Goal: Transaction & Acquisition: Book appointment/travel/reservation

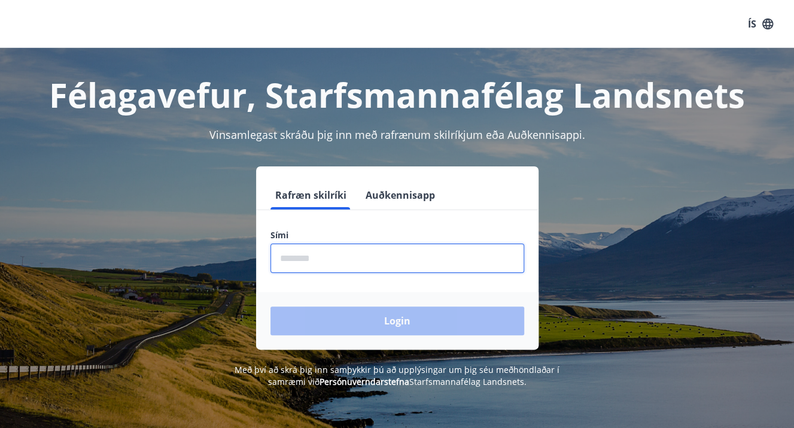
click at [373, 266] on input "phone" at bounding box center [397, 257] width 254 height 29
type input "********"
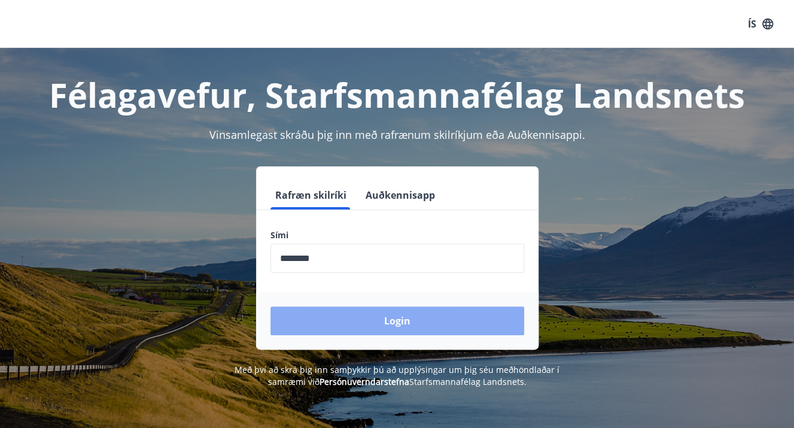
click at [370, 328] on button "Login" at bounding box center [397, 320] width 254 height 29
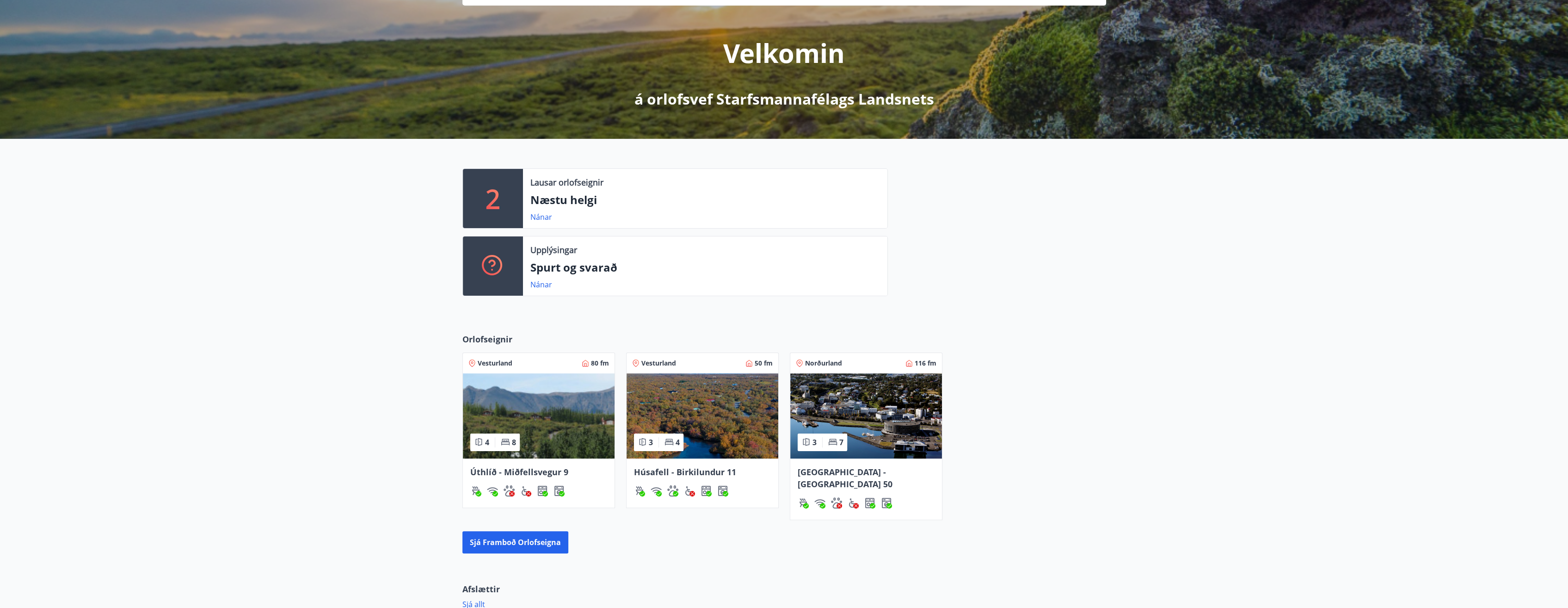
scroll to position [93, 0]
click at [534, 330] on button "Sjá framboð orlofseigna" at bounding box center [515, 541] width 106 height 22
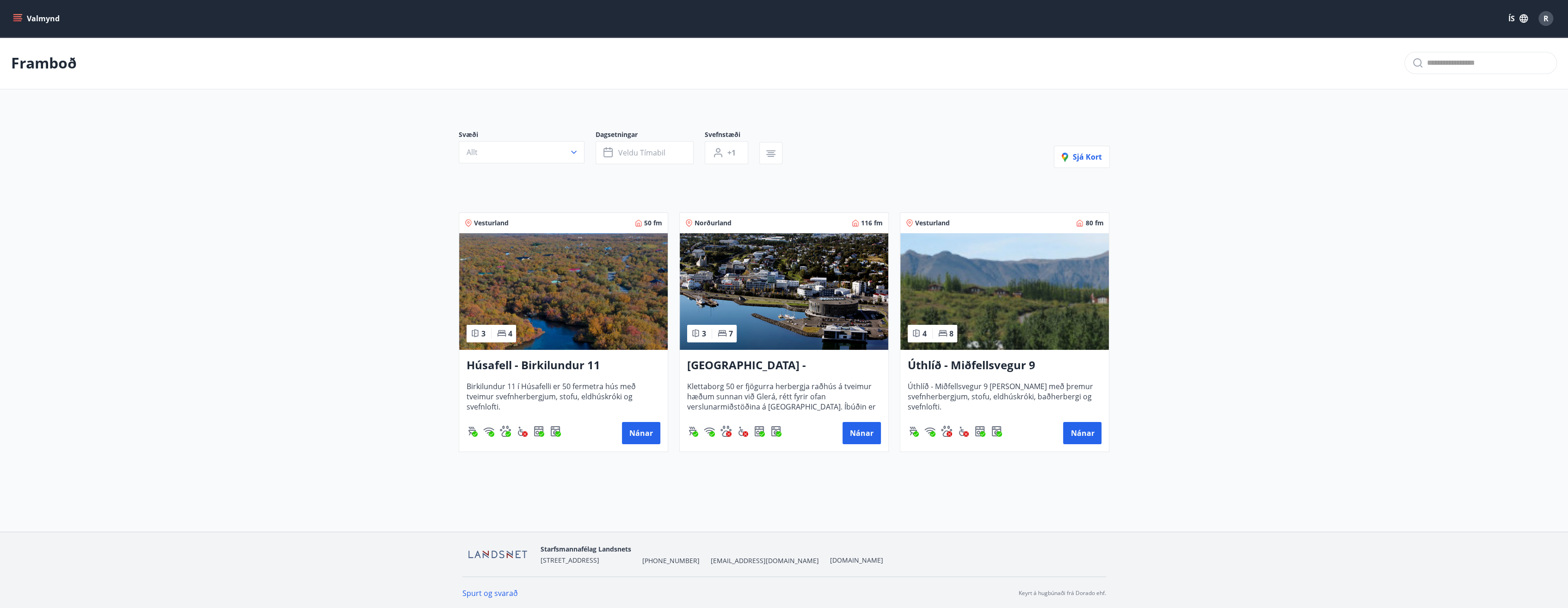
click at [620, 330] on h3 "Úthlíð - Miðfellsvegur 9" at bounding box center [1004, 366] width 194 height 17
click at [43, 67] on p "Framboð" at bounding box center [43, 63] width 66 height 20
click at [620, 146] on button "button" at bounding box center [771, 153] width 23 height 22
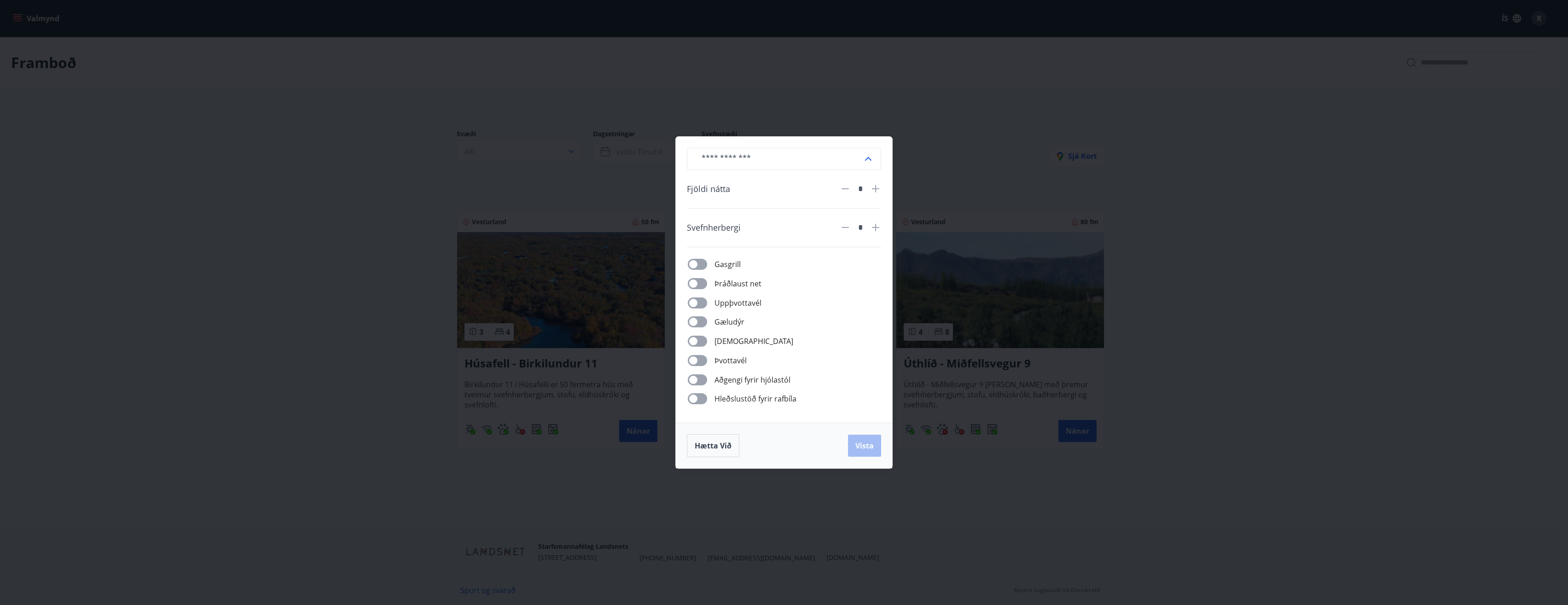
drag, startPoint x: 487, startPoint y: 159, endPoint x: 403, endPoint y: 151, distance: 84.4
click at [485, 158] on div "​ Fjöldi nátta * Svefnherbergi * Gasgrill Þráðlaust net Uppþvottavél Gæludýr Þu…" at bounding box center [784, 302] width 1568 height 605
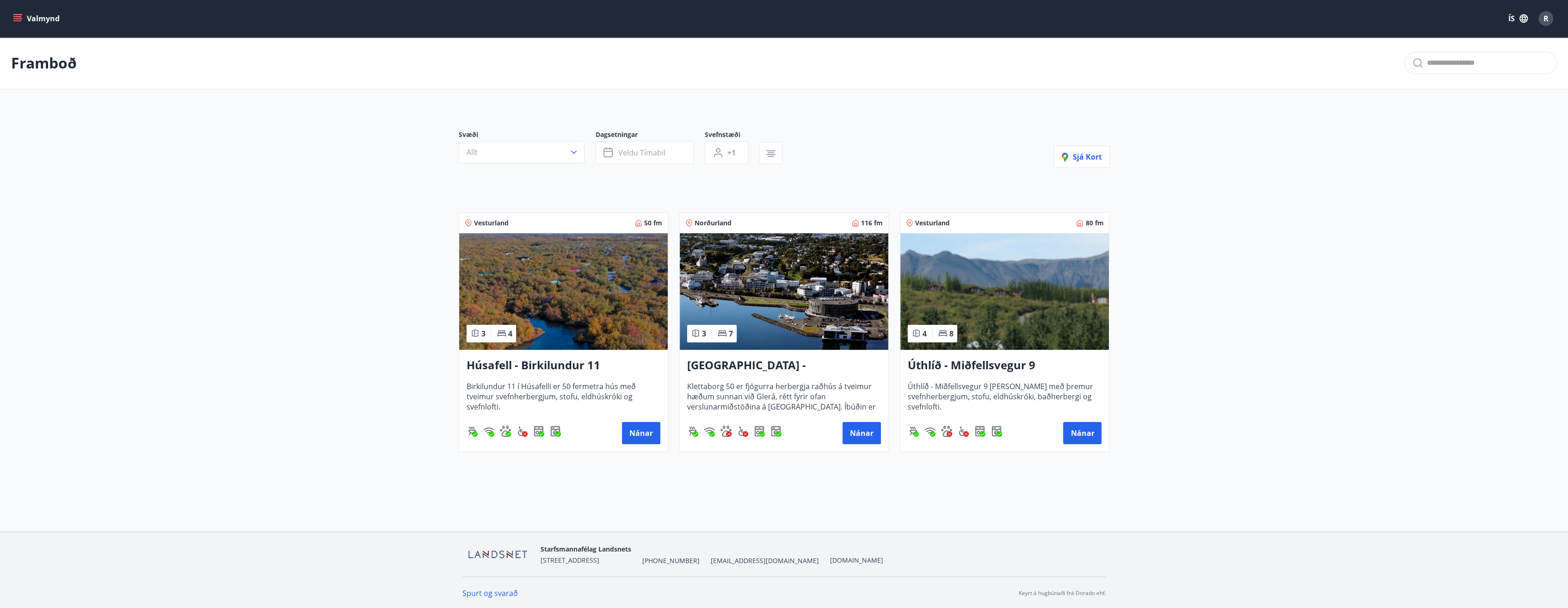
scroll to position [1, 0]
click at [13, 22] on icon "menu" at bounding box center [18, 19] width 9 height 9
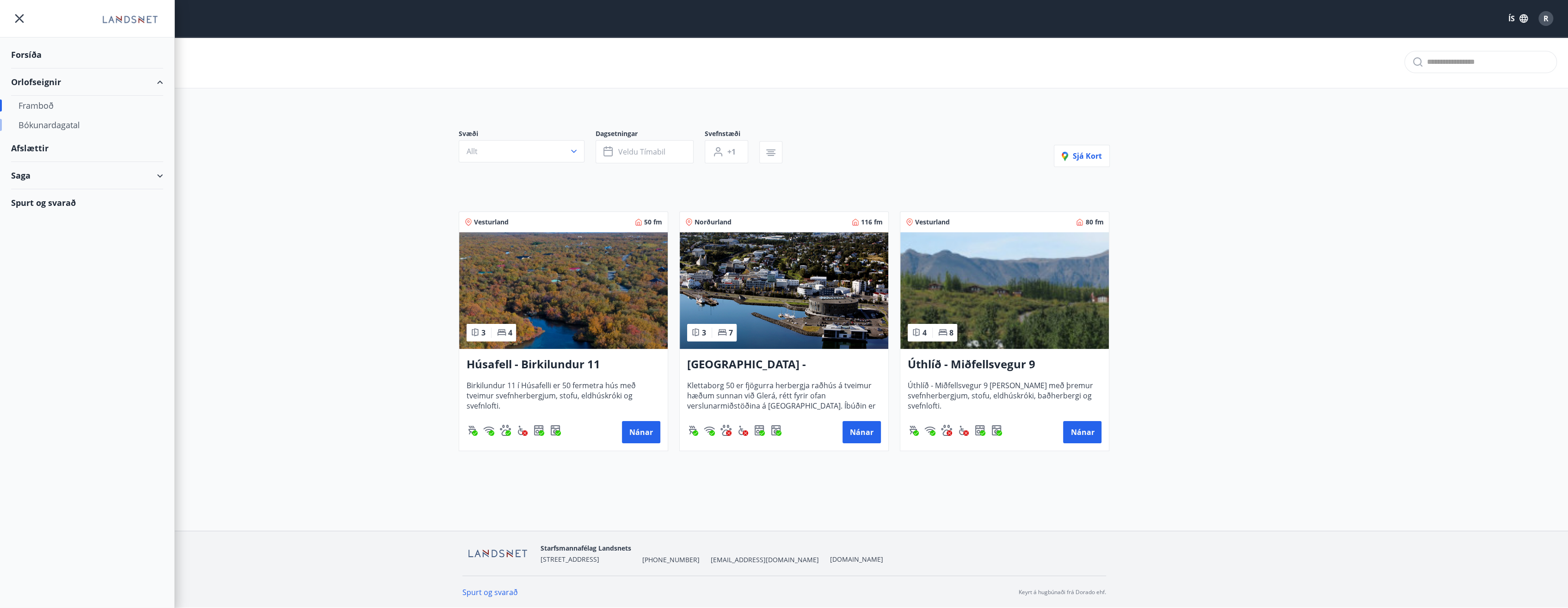
click at [42, 125] on div "Bókunardagatal" at bounding box center [87, 125] width 138 height 19
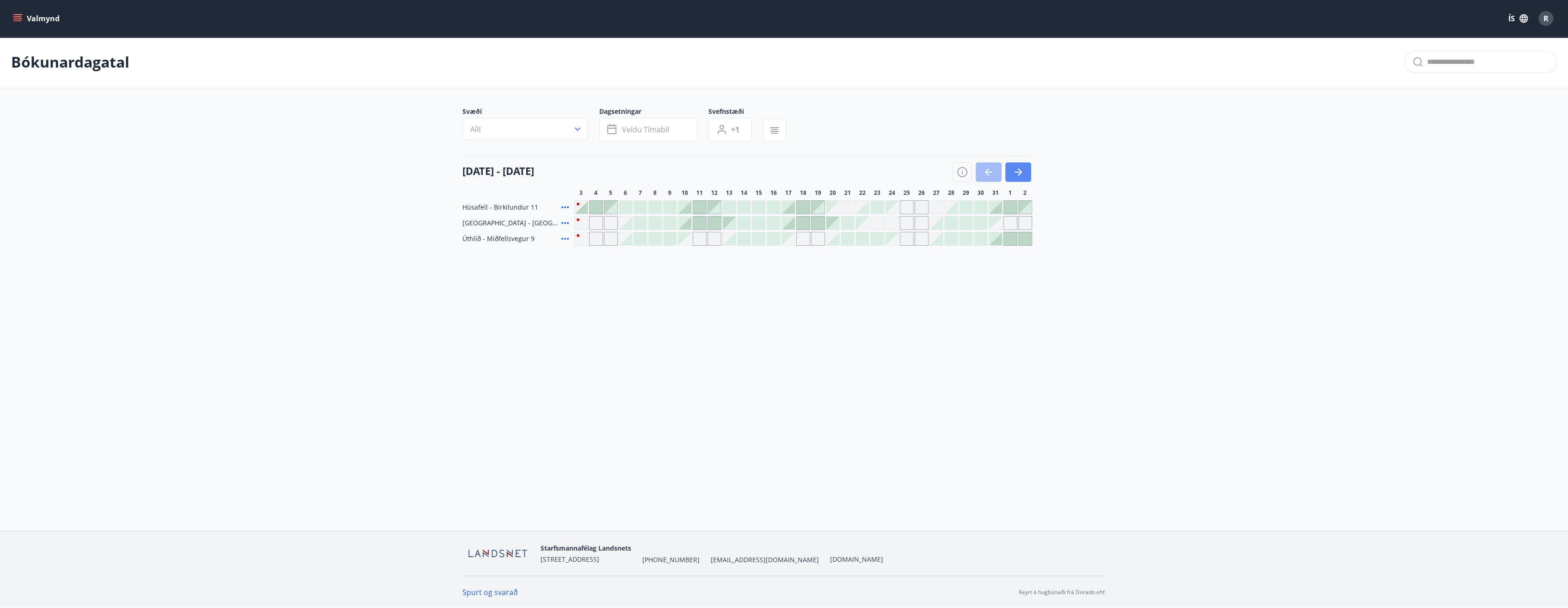
click at [620, 176] on button "button" at bounding box center [1017, 172] width 26 height 19
click at [620, 173] on icon "button" at bounding box center [1020, 172] width 4 height 8
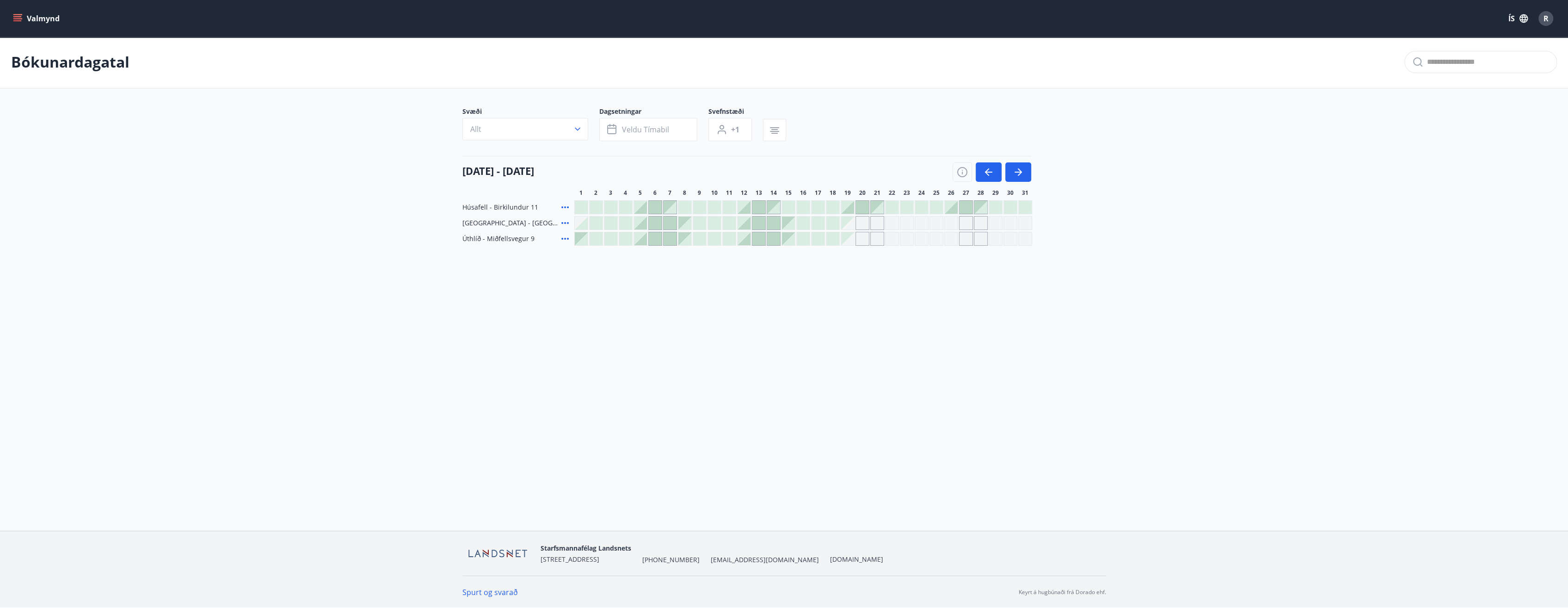
click at [620, 226] on div "Gráir dagar eru ekki bókanlegir" at bounding box center [878, 223] width 14 height 14
click at [620, 143] on div "Svæði Allt Dagsetningar Veldu tímabil Svefnstæði +1 [DATE] - [DATE] 1 2 3 4 5 6…" at bounding box center [784, 176] width 666 height 138
click at [620, 169] on button "button" at bounding box center [1017, 172] width 26 height 19
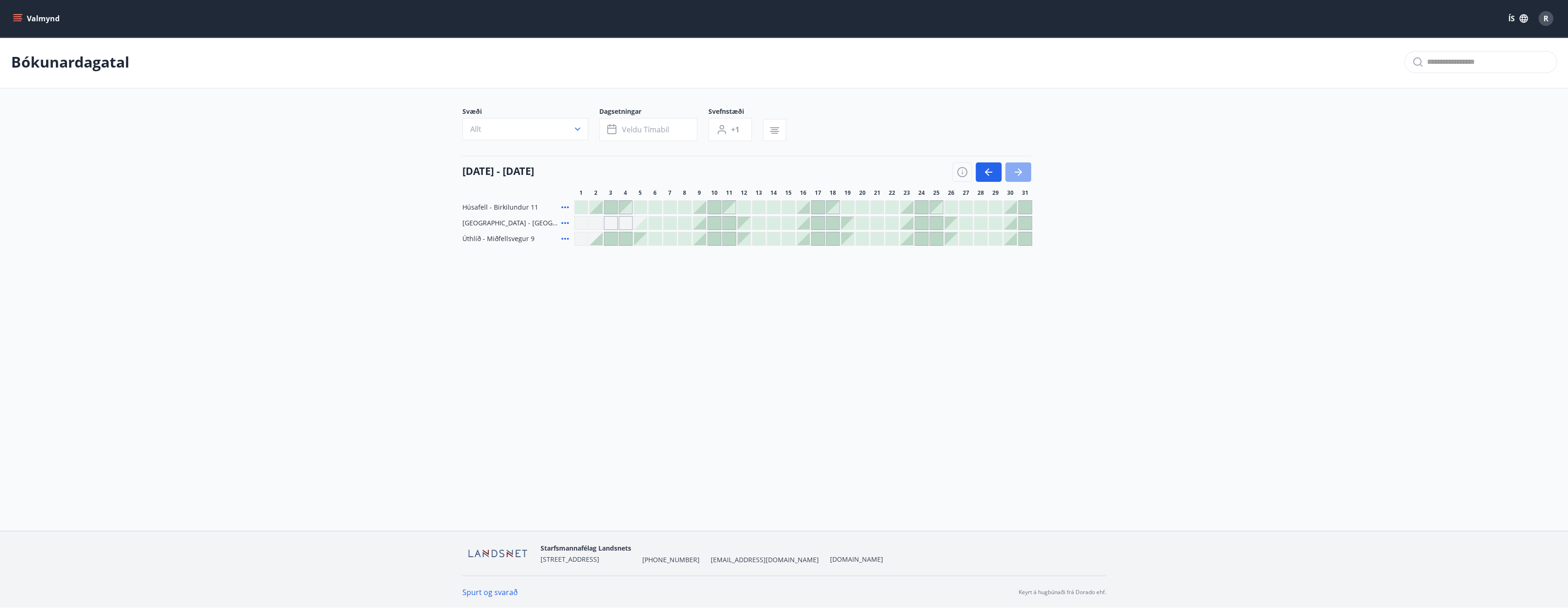
click at [620, 169] on button "button" at bounding box center [1017, 172] width 26 height 19
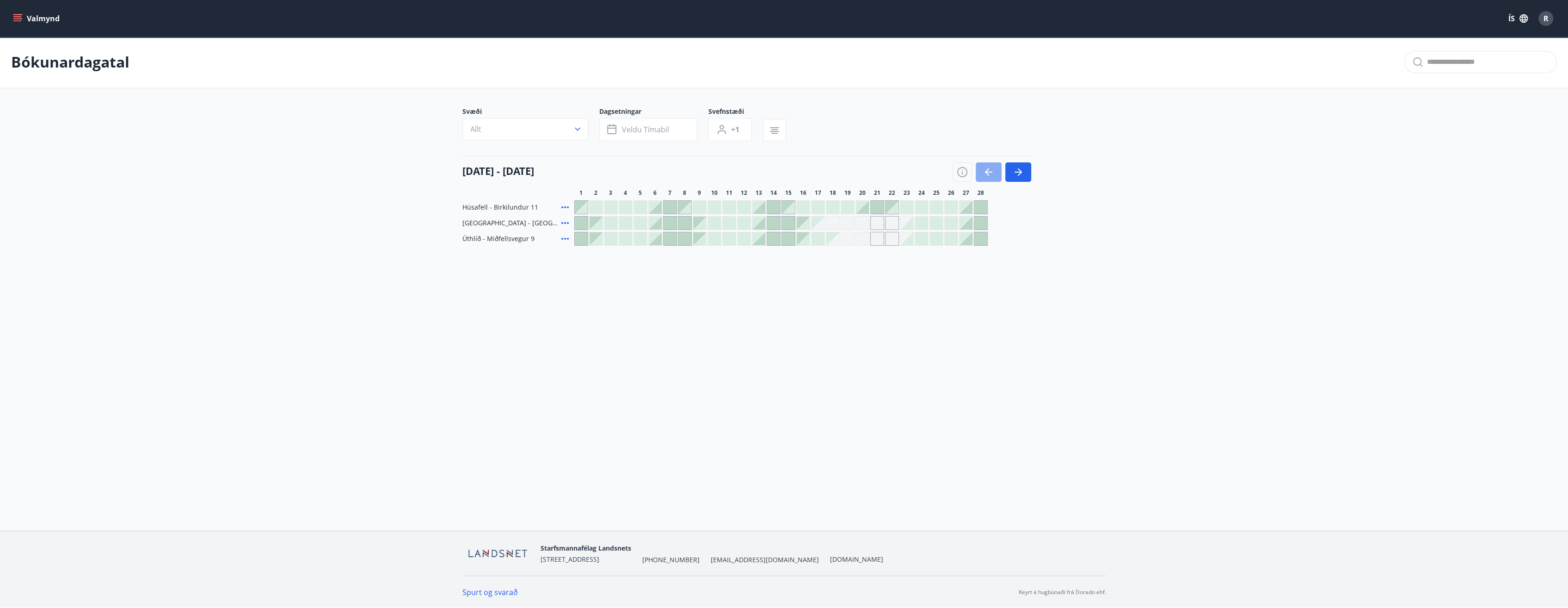
click at [620, 172] on button "button" at bounding box center [988, 172] width 26 height 19
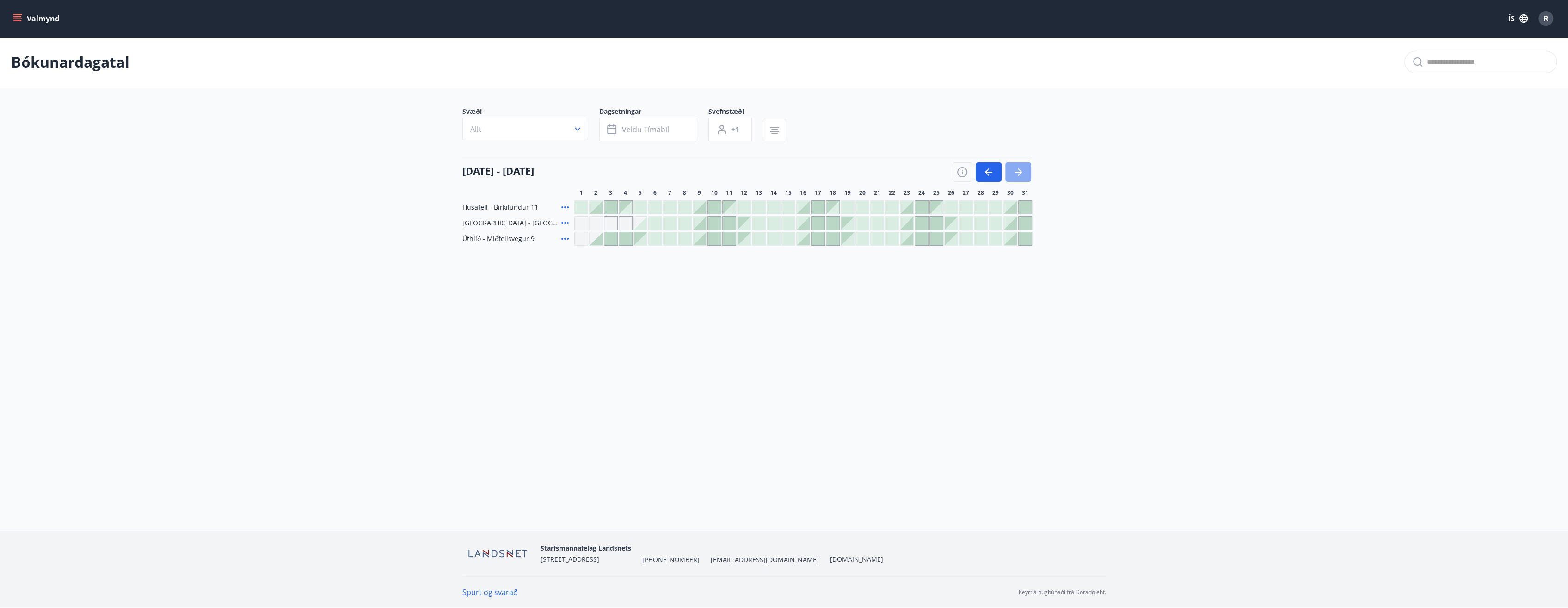
click at [620, 169] on icon "button" at bounding box center [1018, 172] width 11 height 11
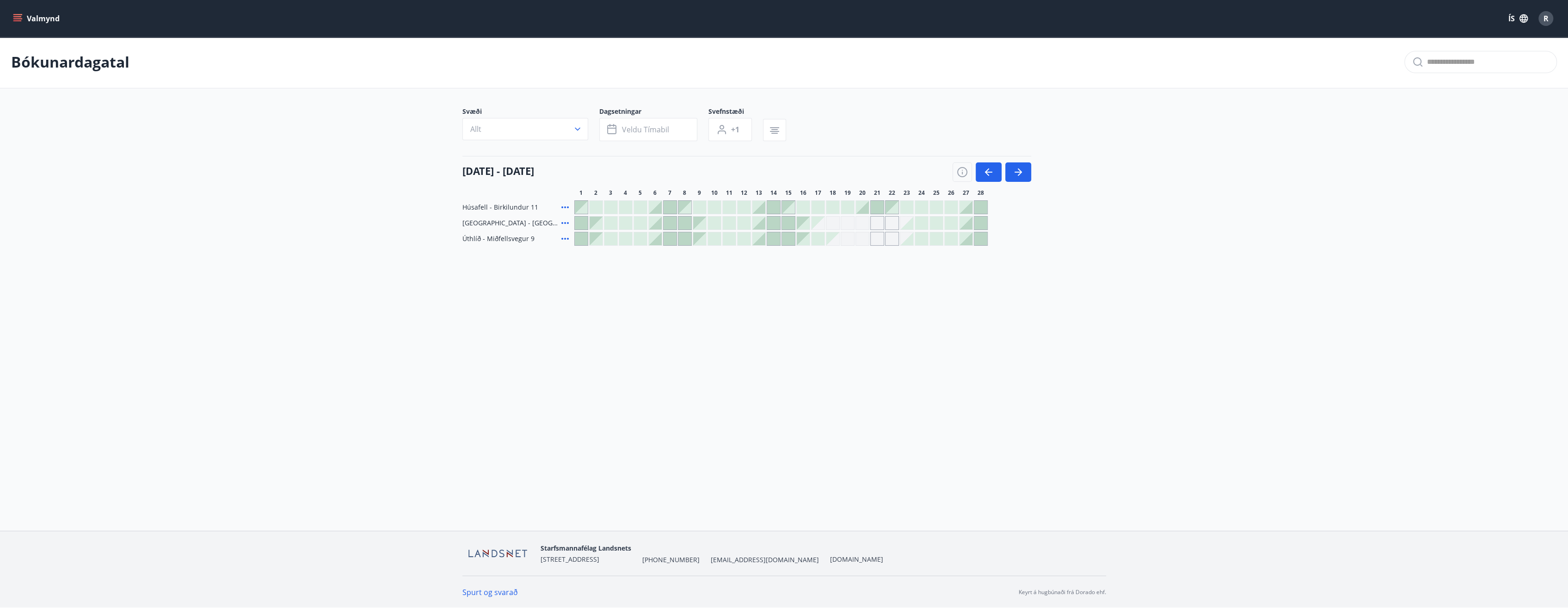
click at [620, 217] on div "Gráir dagar eru ekki bókanlegir" at bounding box center [818, 223] width 13 height 13
click at [620, 171] on icon "button" at bounding box center [989, 172] width 11 height 11
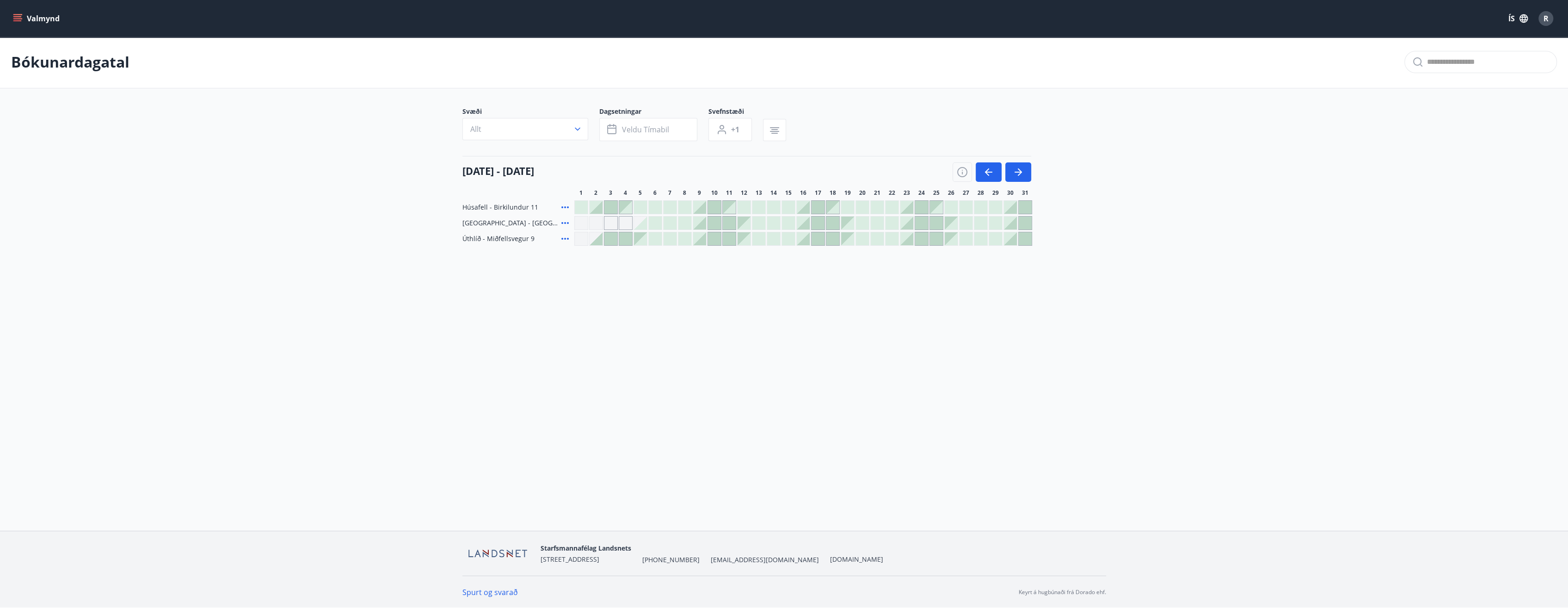
click at [620, 220] on div at bounding box center [803, 223] width 13 height 13
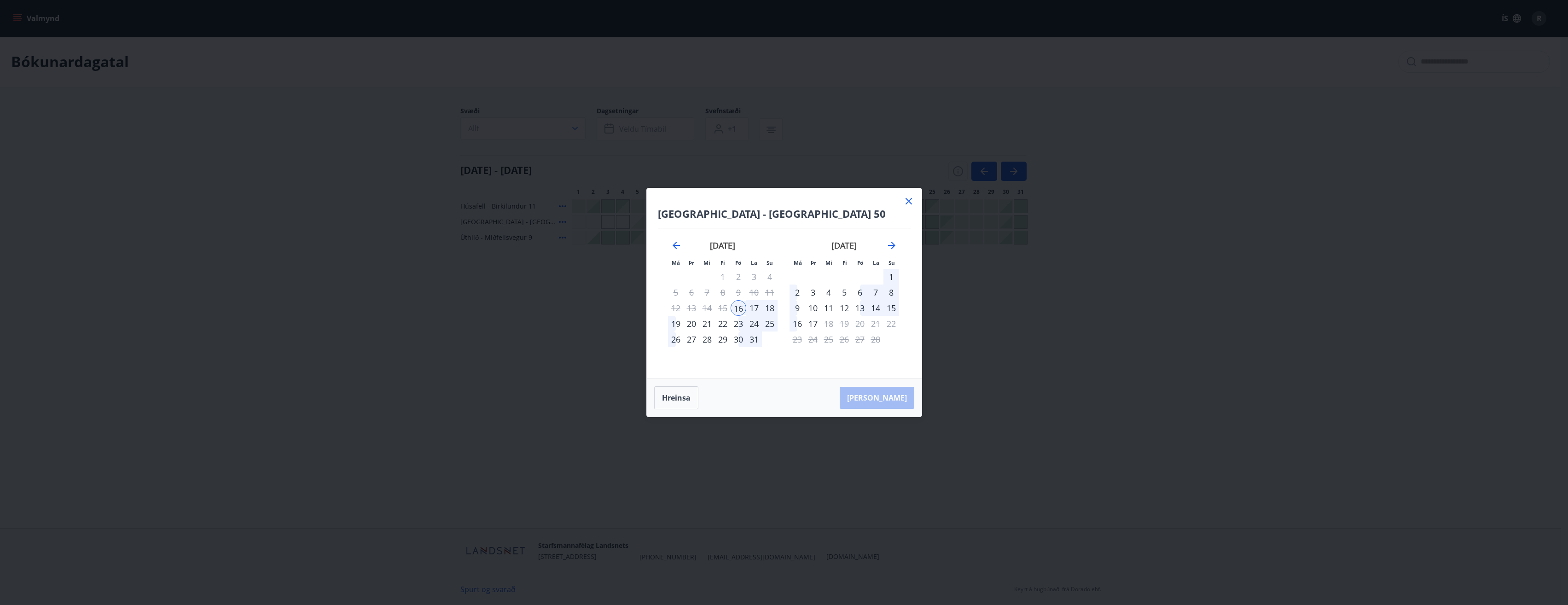
click at [617, 326] on div "19" at bounding box center [676, 323] width 15 height 15
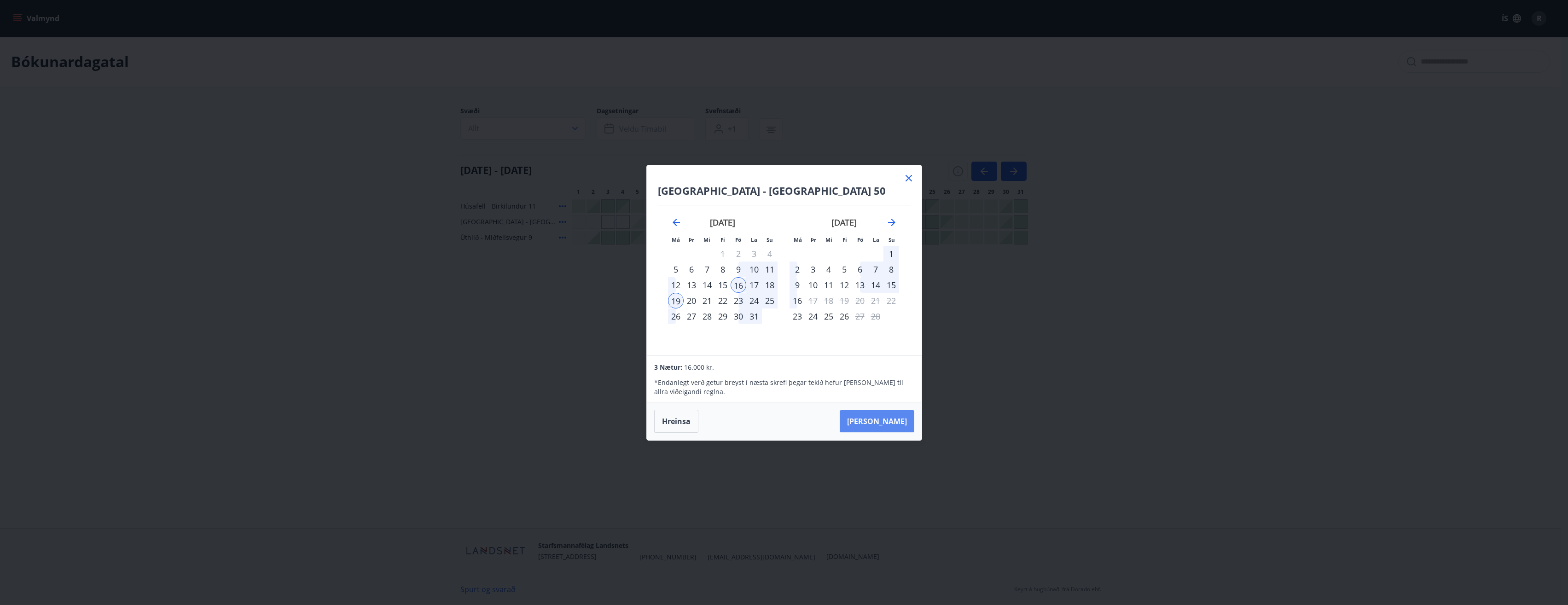
click at [617, 329] on button "[PERSON_NAME]" at bounding box center [877, 421] width 75 height 22
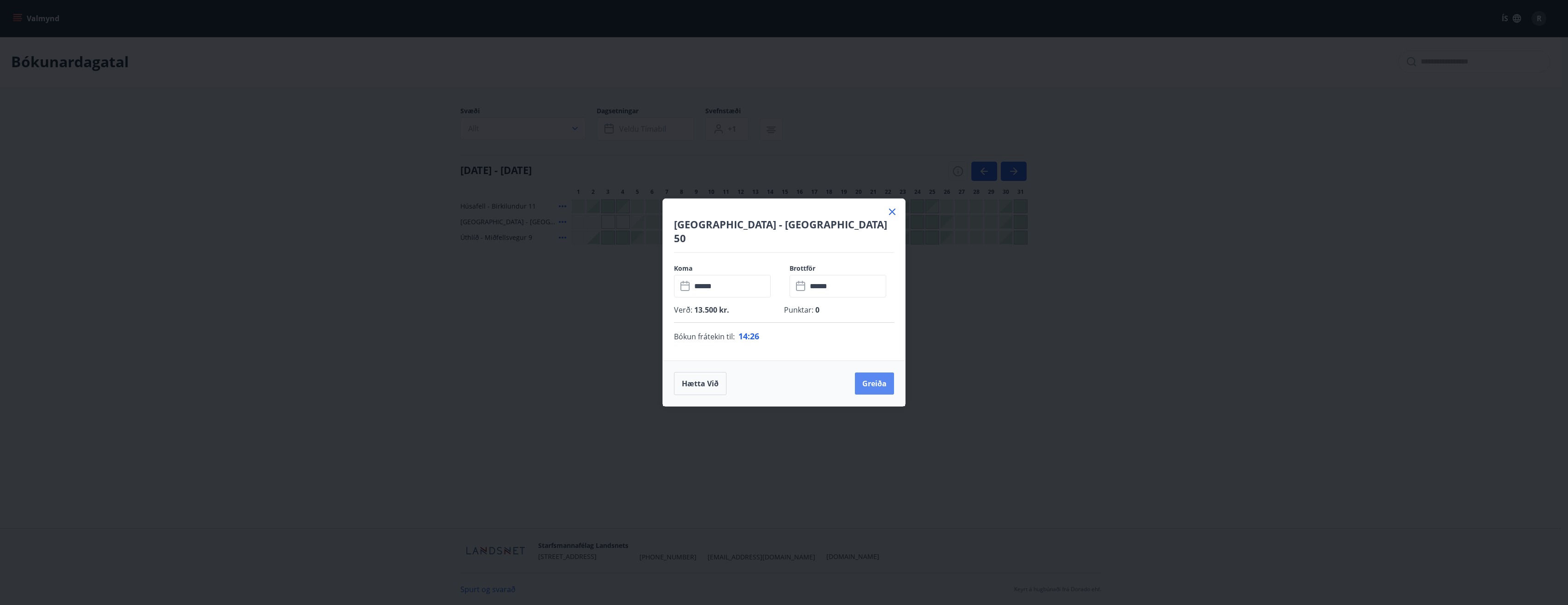
click at [617, 329] on button "Greiða" at bounding box center [874, 383] width 39 height 22
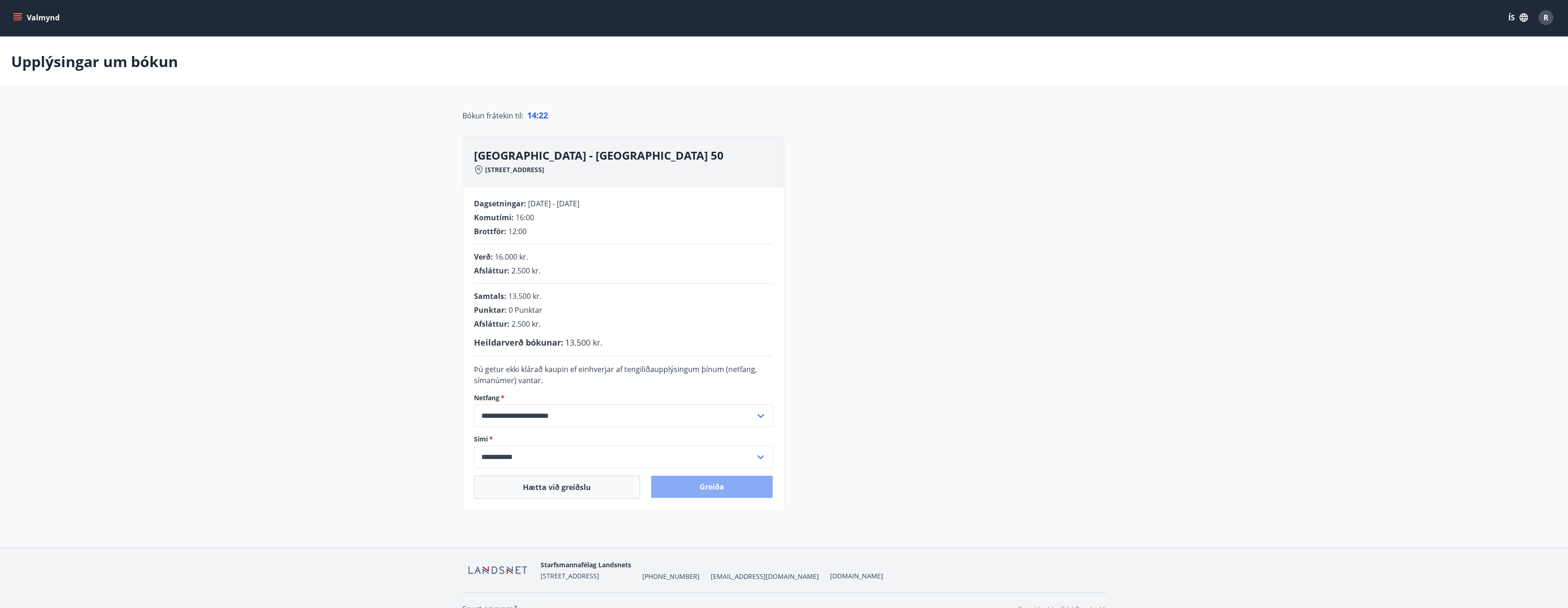
click at [620, 330] on button "Greiða" at bounding box center [711, 487] width 121 height 22
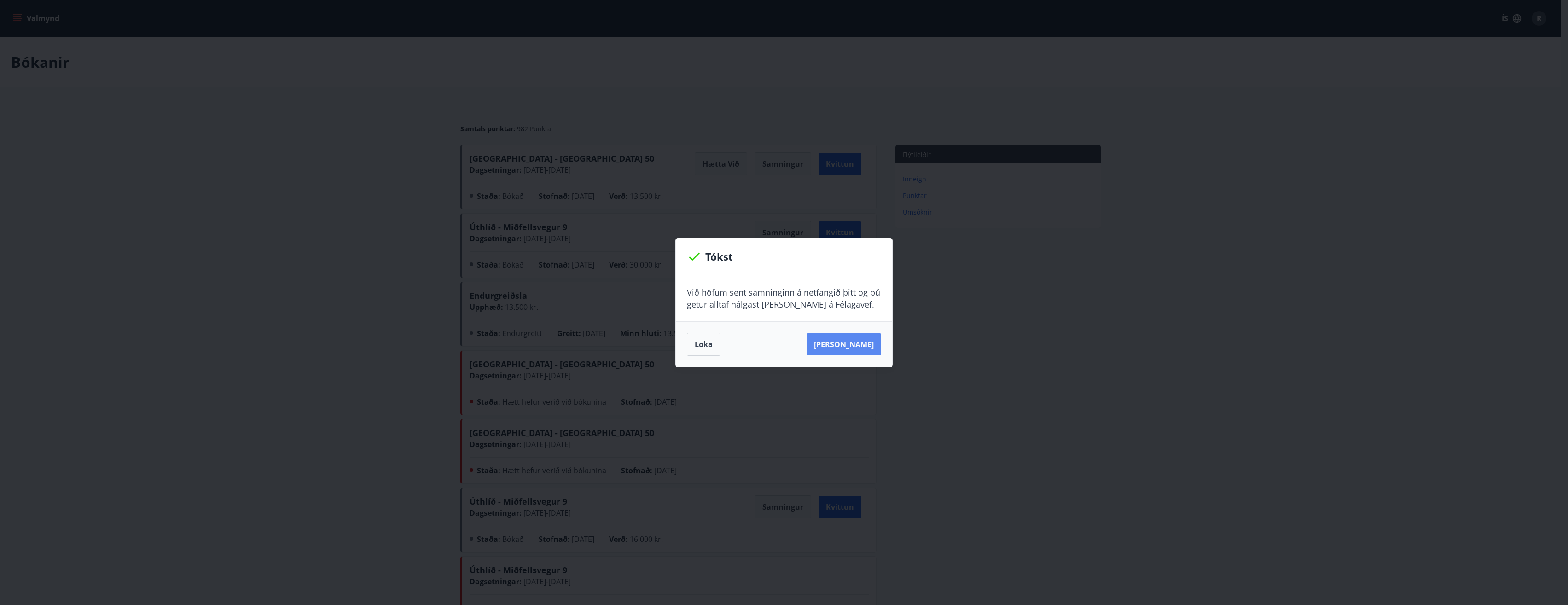
click at [617, 329] on button "[PERSON_NAME]" at bounding box center [844, 344] width 75 height 22
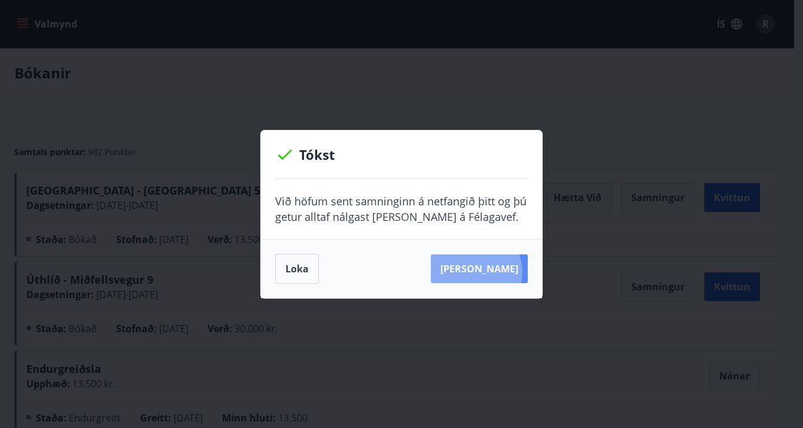
click at [495, 271] on button "[PERSON_NAME]" at bounding box center [479, 268] width 97 height 29
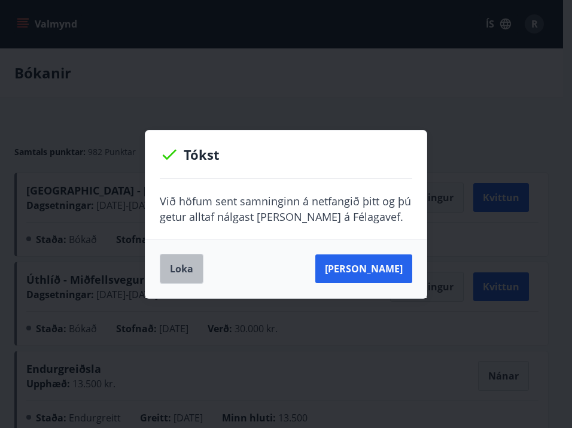
click at [184, 261] on button "Loka" at bounding box center [182, 269] width 44 height 30
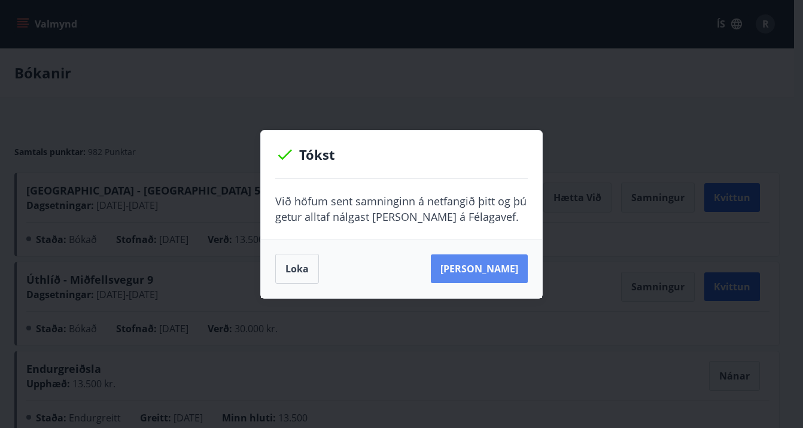
click at [459, 258] on button "[PERSON_NAME]" at bounding box center [479, 268] width 97 height 29
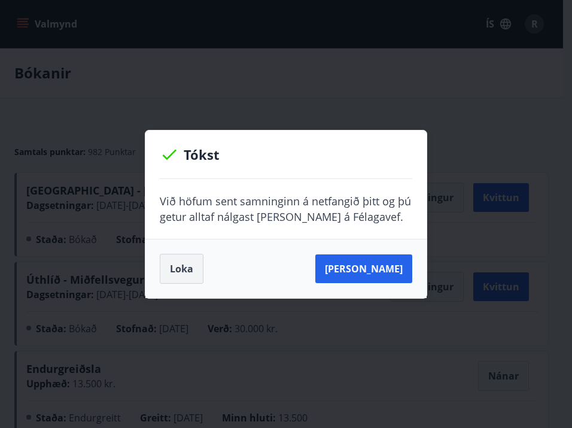
click at [197, 274] on button "Loka" at bounding box center [182, 269] width 44 height 30
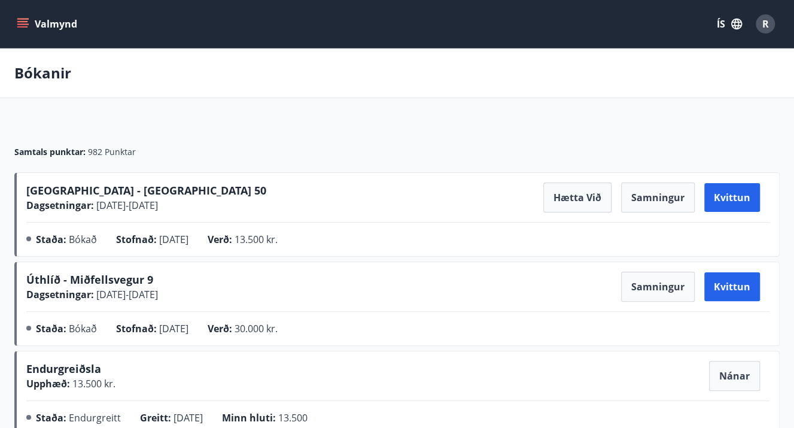
click at [47, 28] on button "Valmynd" at bounding box center [48, 24] width 68 height 22
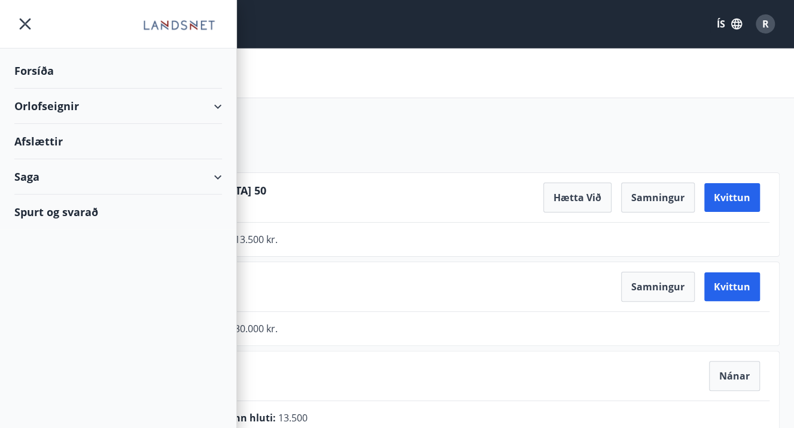
click at [115, 108] on div "Orlofseignir" at bounding box center [118, 106] width 208 height 35
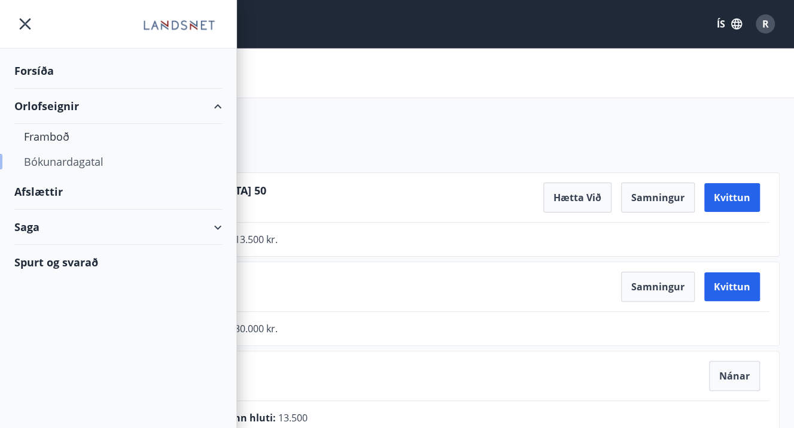
click at [61, 160] on div "Bókunardagatal" at bounding box center [118, 161] width 188 height 25
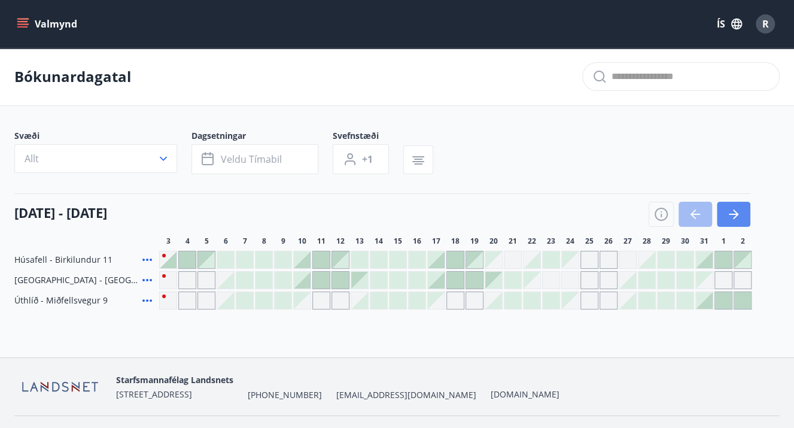
click at [743, 216] on button "button" at bounding box center [733, 214] width 33 height 25
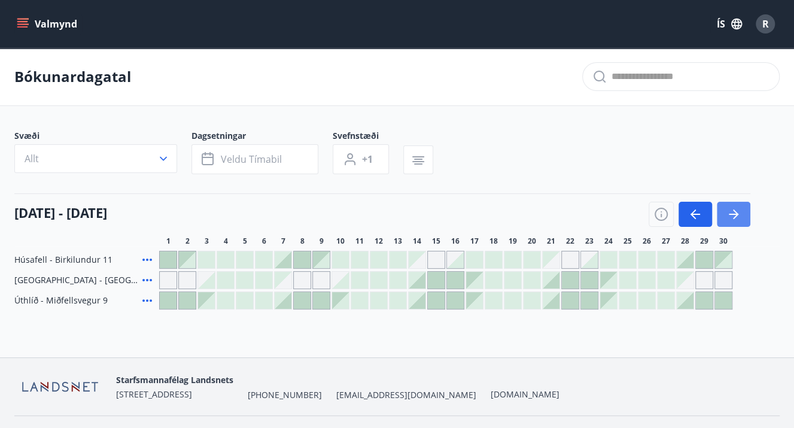
click at [743, 216] on button "button" at bounding box center [733, 214] width 33 height 25
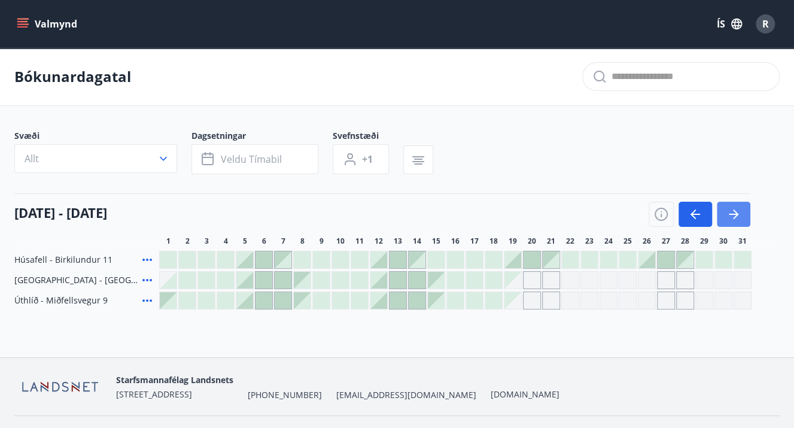
click at [743, 216] on button "button" at bounding box center [733, 214] width 33 height 25
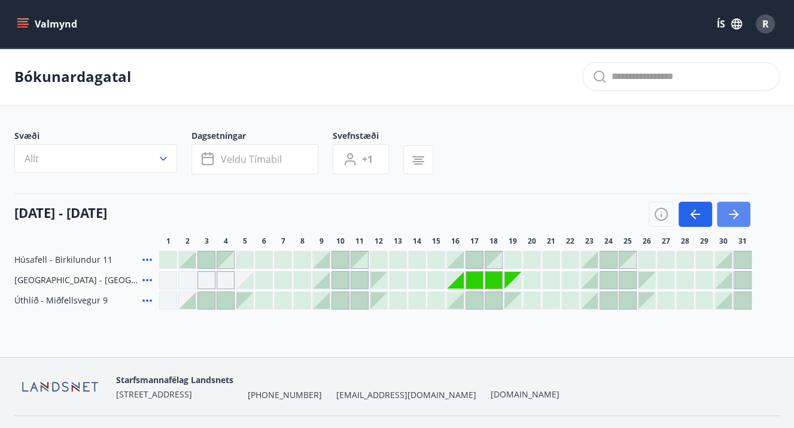
click at [743, 216] on button "button" at bounding box center [733, 214] width 33 height 25
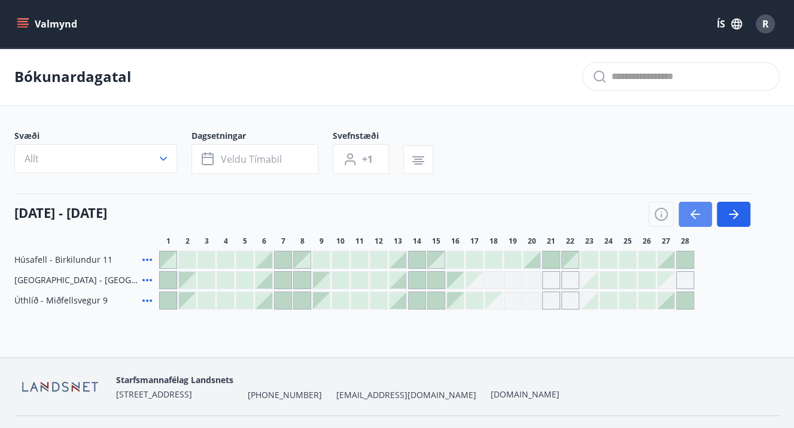
click at [697, 220] on icon "button" at bounding box center [695, 214] width 14 height 14
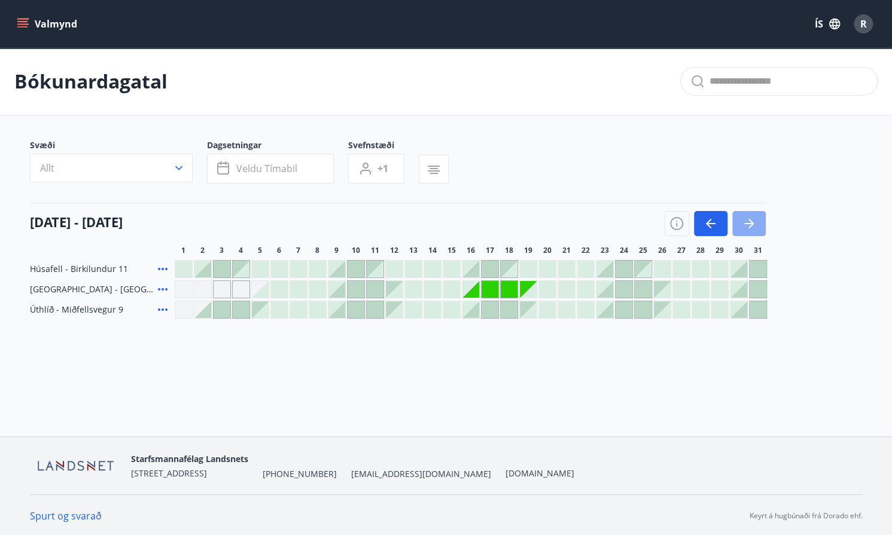
click at [758, 217] on button "button" at bounding box center [748, 223] width 33 height 25
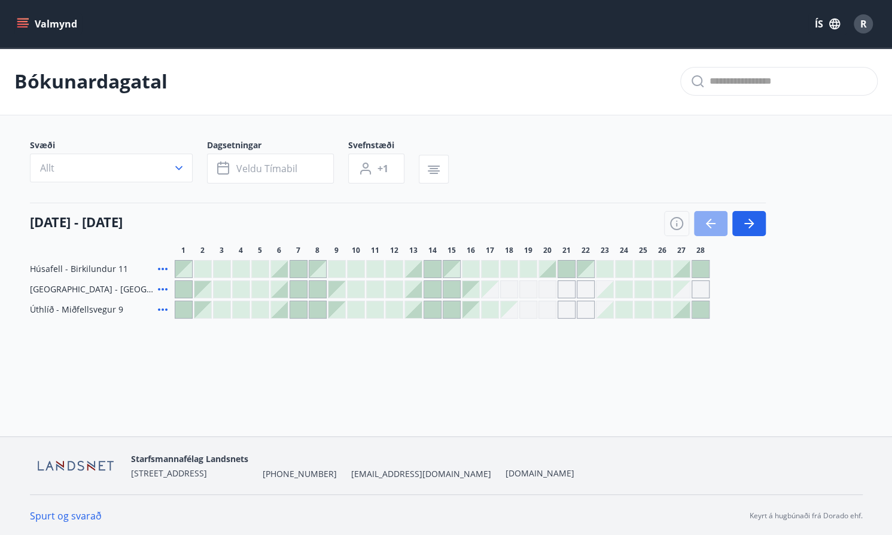
click at [705, 224] on icon "button" at bounding box center [710, 224] width 14 height 14
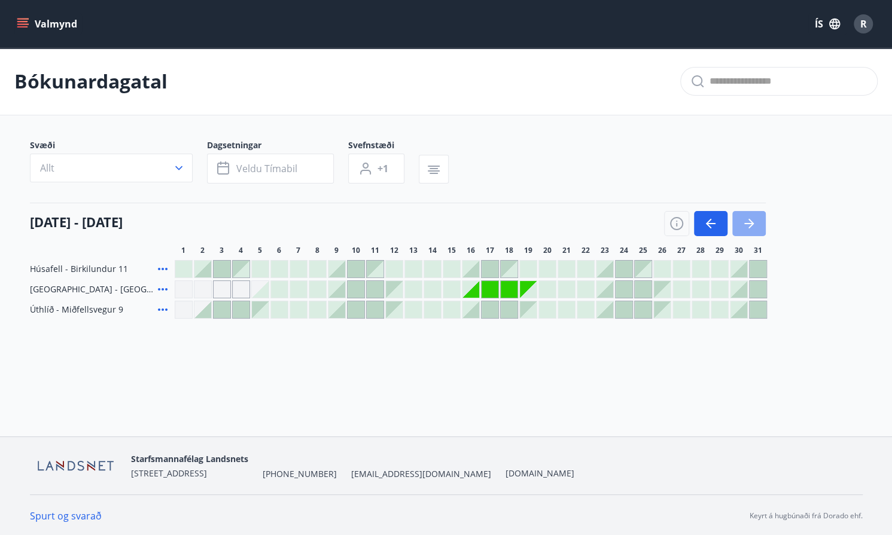
click at [747, 215] on button "button" at bounding box center [748, 223] width 33 height 25
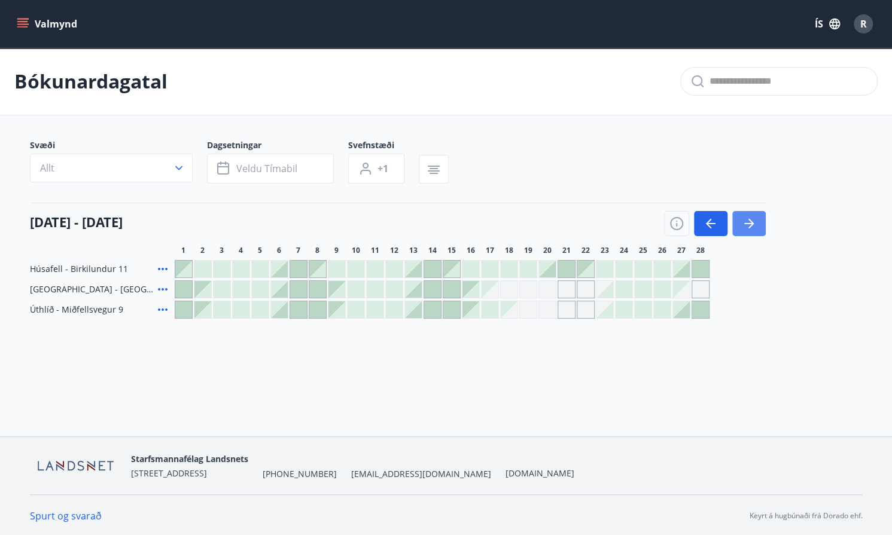
click at [750, 224] on icon "button" at bounding box center [749, 223] width 10 height 1
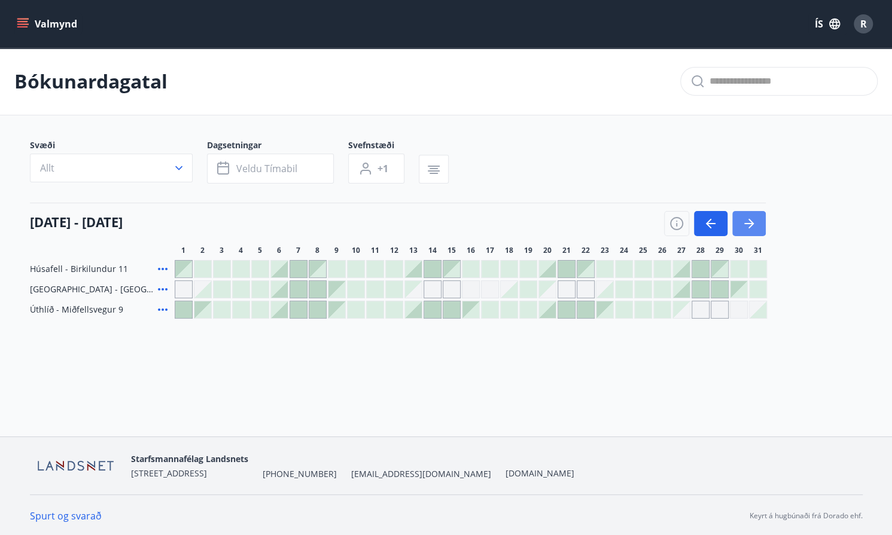
click at [744, 227] on icon "button" at bounding box center [749, 224] width 14 height 14
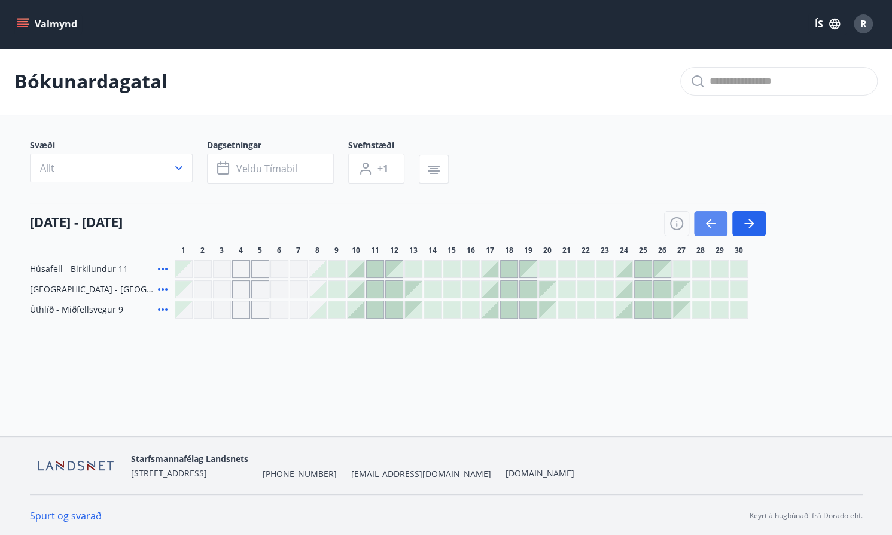
click at [709, 220] on icon "button" at bounding box center [708, 224] width 5 height 10
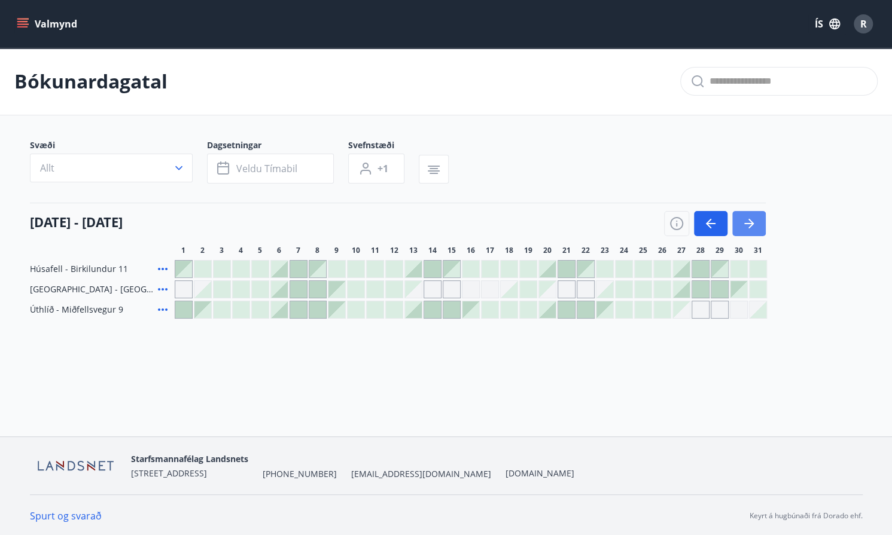
click at [755, 226] on icon "button" at bounding box center [749, 224] width 14 height 14
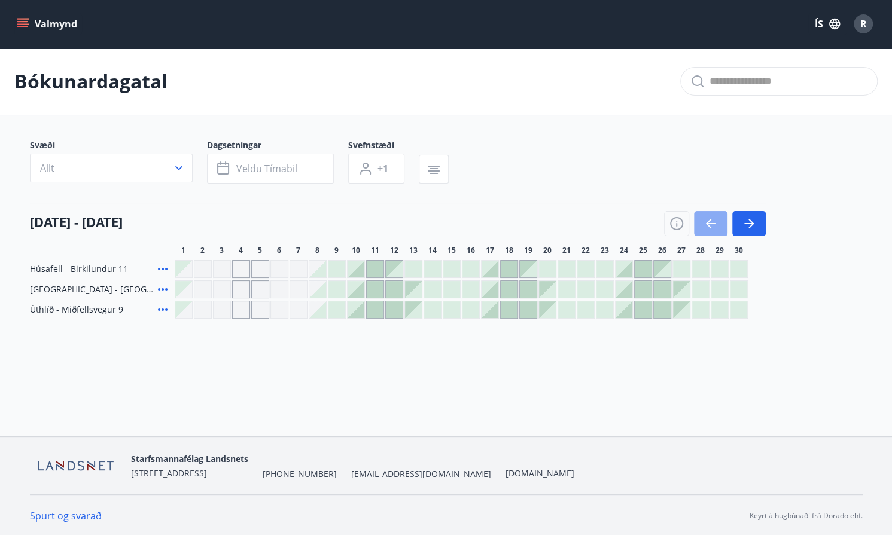
click at [713, 227] on icon "button" at bounding box center [710, 224] width 14 height 14
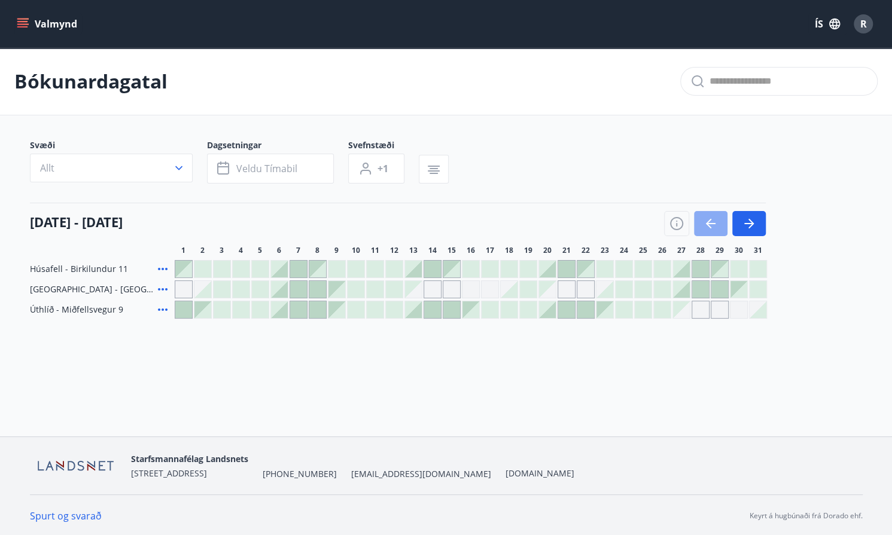
click at [713, 227] on icon "button" at bounding box center [710, 224] width 14 height 14
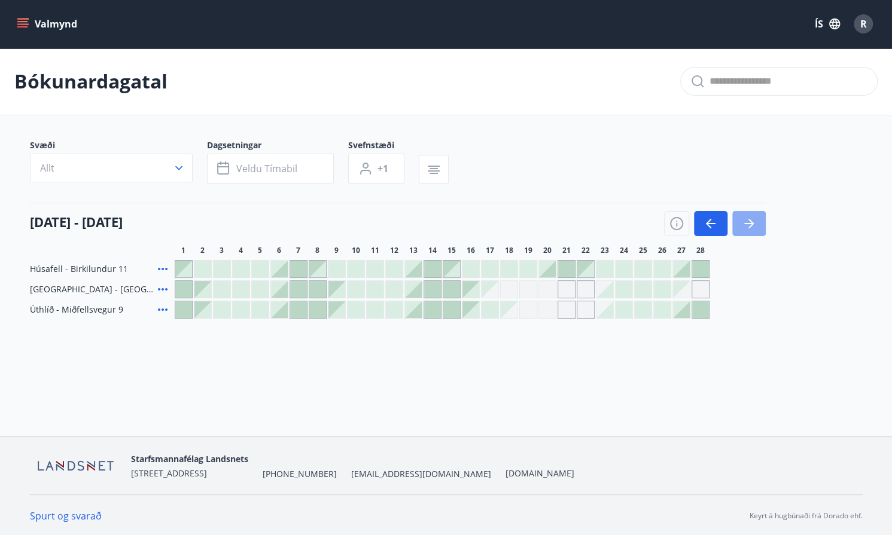
click at [745, 221] on icon "button" at bounding box center [749, 224] width 14 height 14
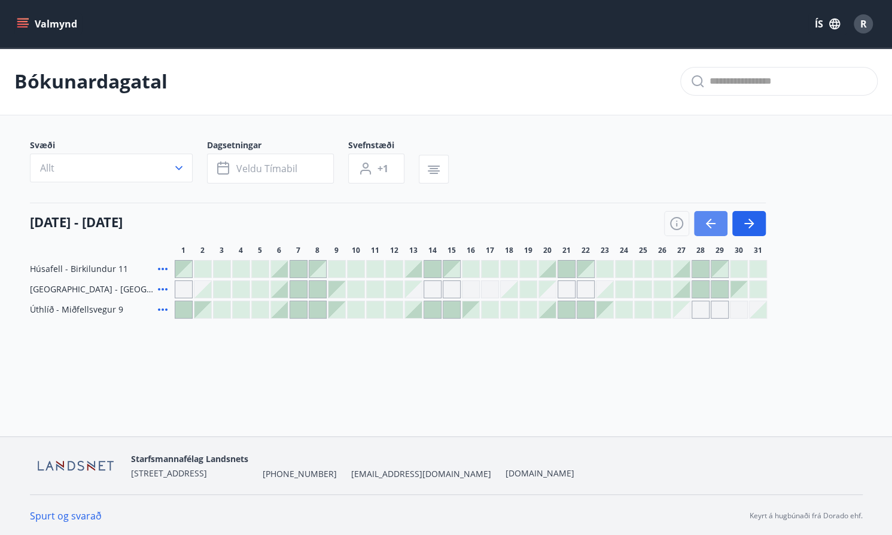
click at [712, 223] on icon "button" at bounding box center [711, 223] width 10 height 1
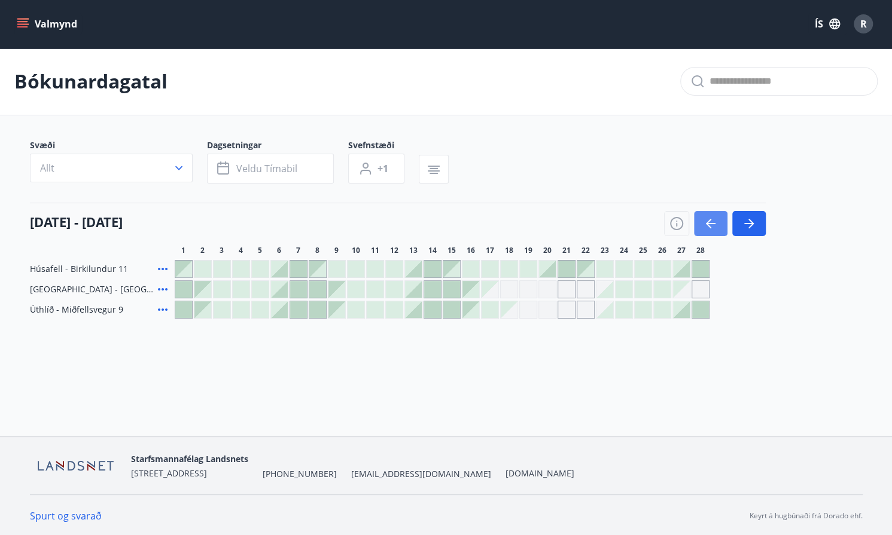
click at [718, 221] on button "button" at bounding box center [710, 223] width 33 height 25
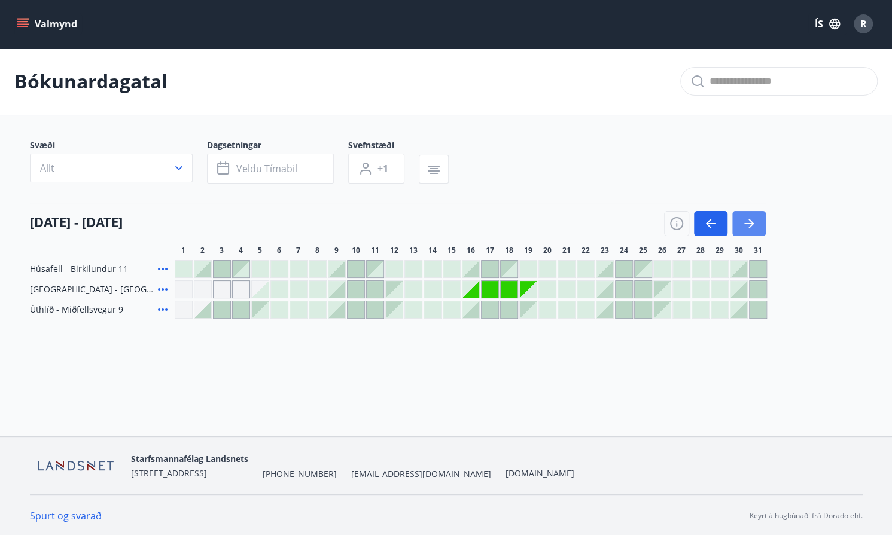
click at [748, 217] on icon "button" at bounding box center [749, 224] width 14 height 14
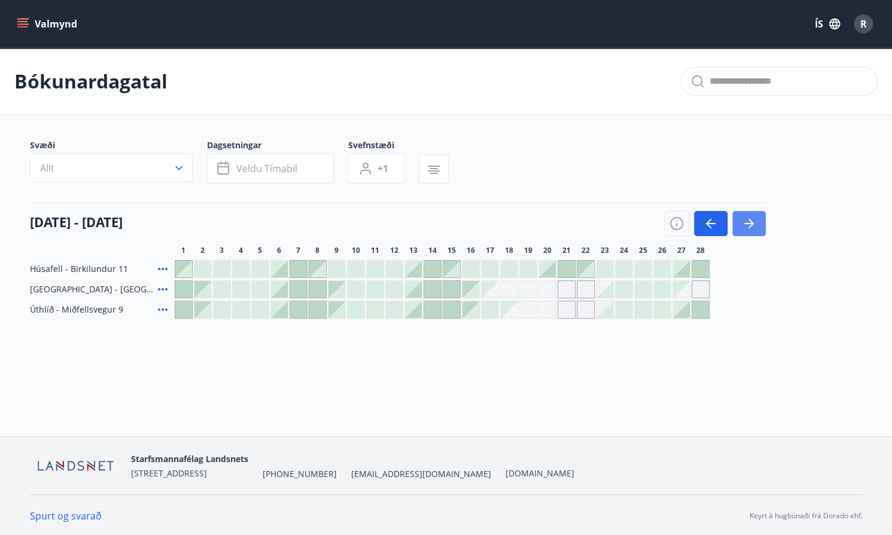
click at [748, 217] on icon "button" at bounding box center [749, 224] width 14 height 14
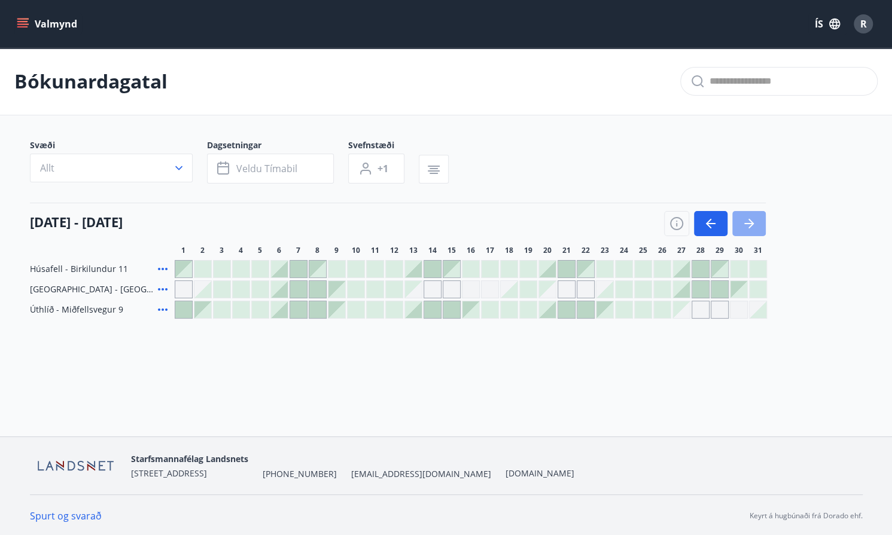
click at [756, 229] on button "button" at bounding box center [748, 223] width 33 height 25
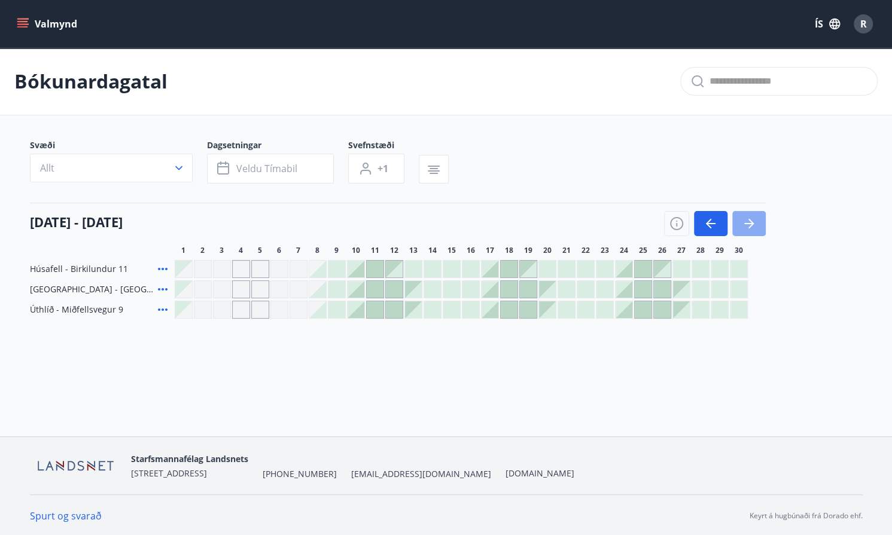
click at [756, 229] on button "button" at bounding box center [748, 223] width 33 height 25
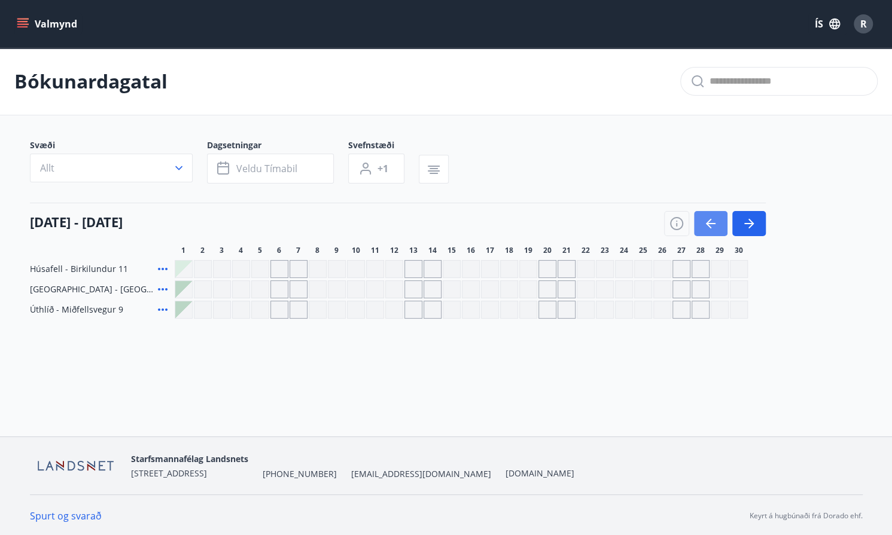
click at [700, 218] on button "button" at bounding box center [710, 223] width 33 height 25
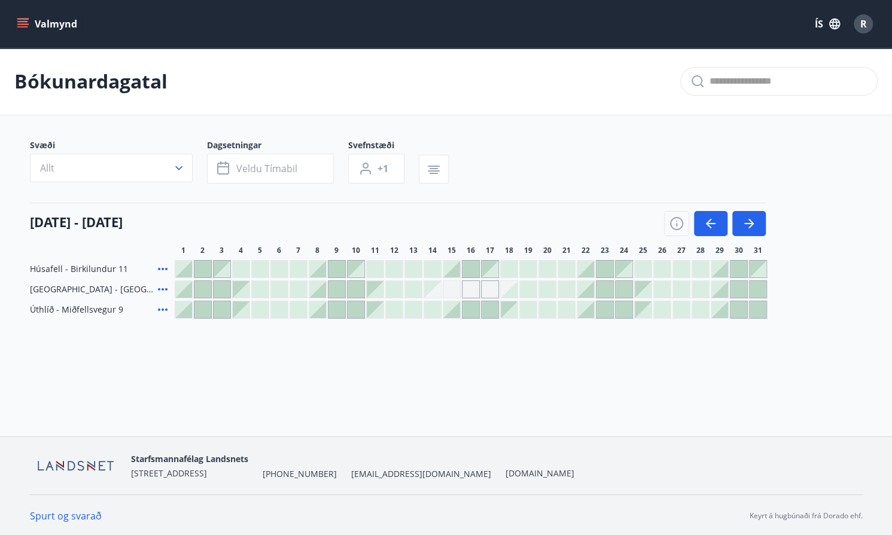
click at [587, 309] on div at bounding box center [585, 309] width 17 height 17
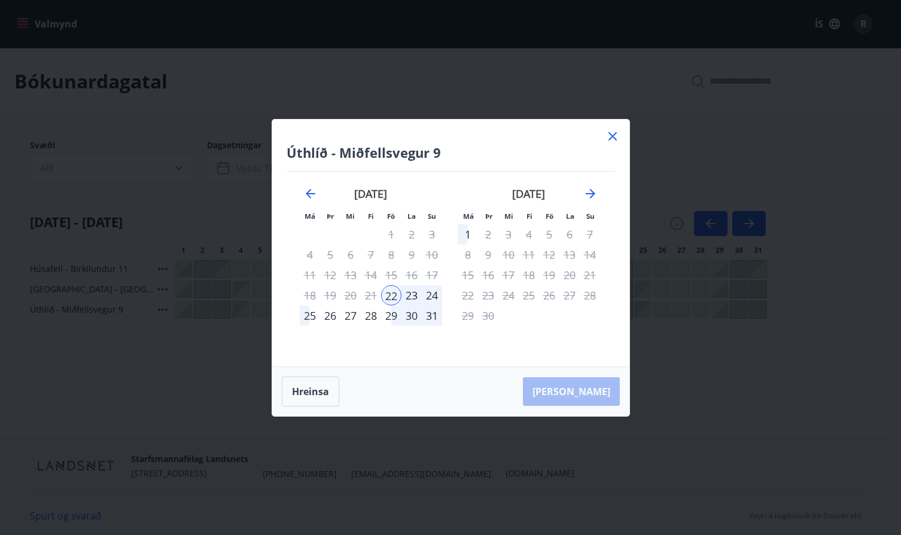
click at [328, 313] on div "26" at bounding box center [330, 316] width 20 height 20
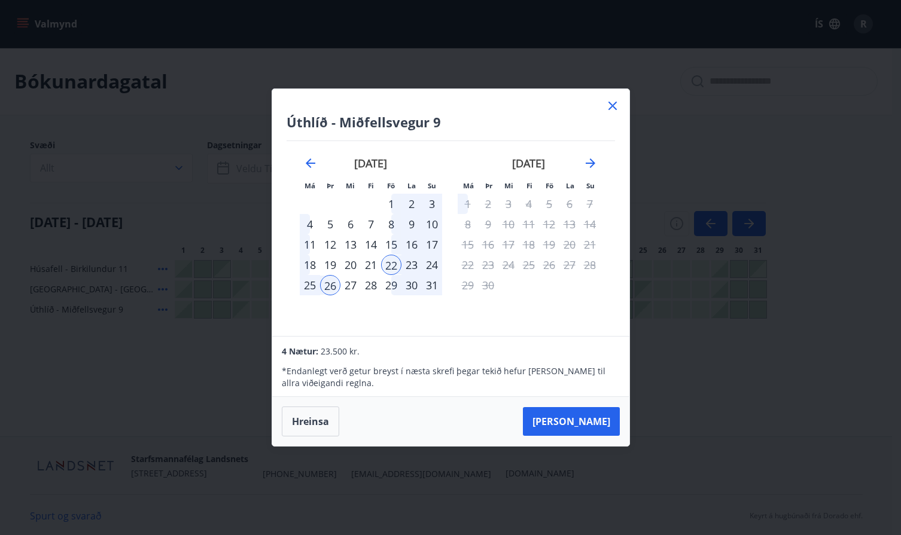
click at [308, 290] on div "25" at bounding box center [310, 285] width 20 height 20
click at [392, 266] on div "22" at bounding box center [391, 265] width 20 height 20
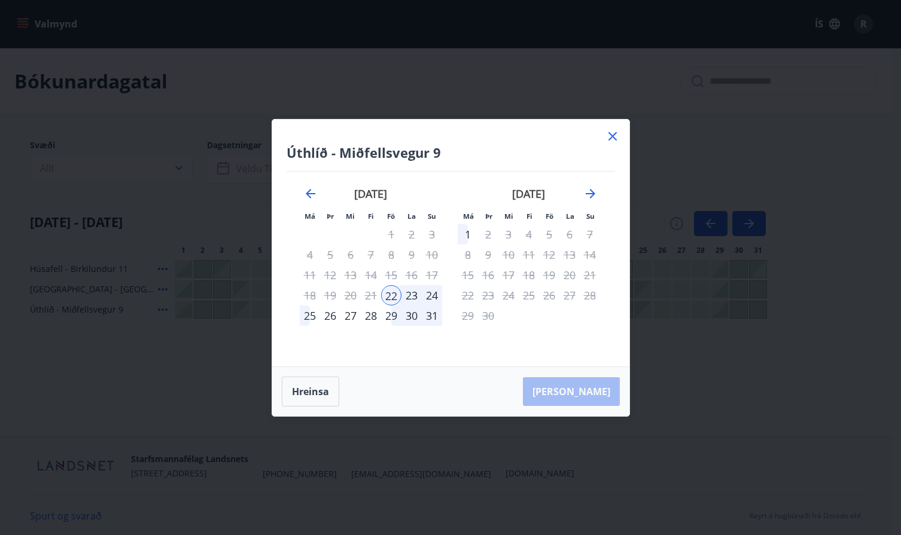
click at [309, 317] on div "25" at bounding box center [310, 316] width 20 height 20
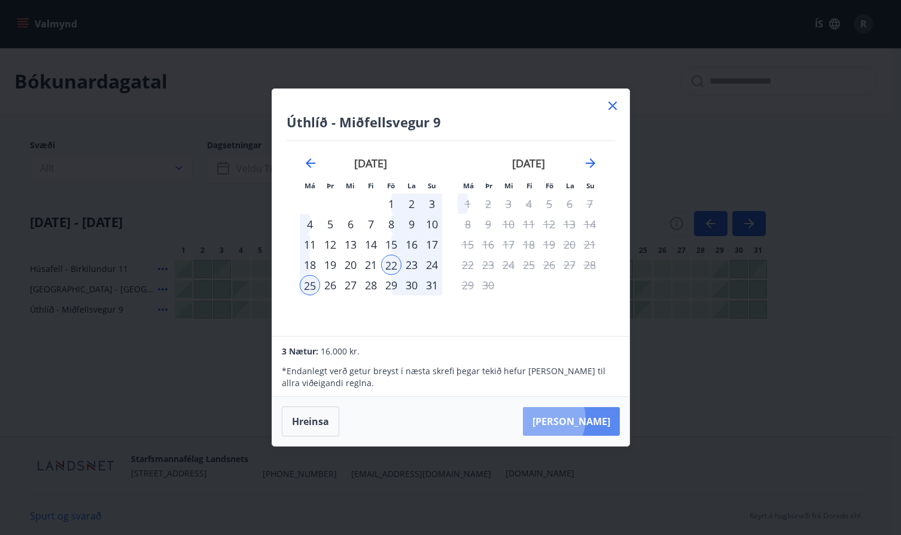
click at [579, 420] on button "[PERSON_NAME]" at bounding box center [571, 421] width 97 height 29
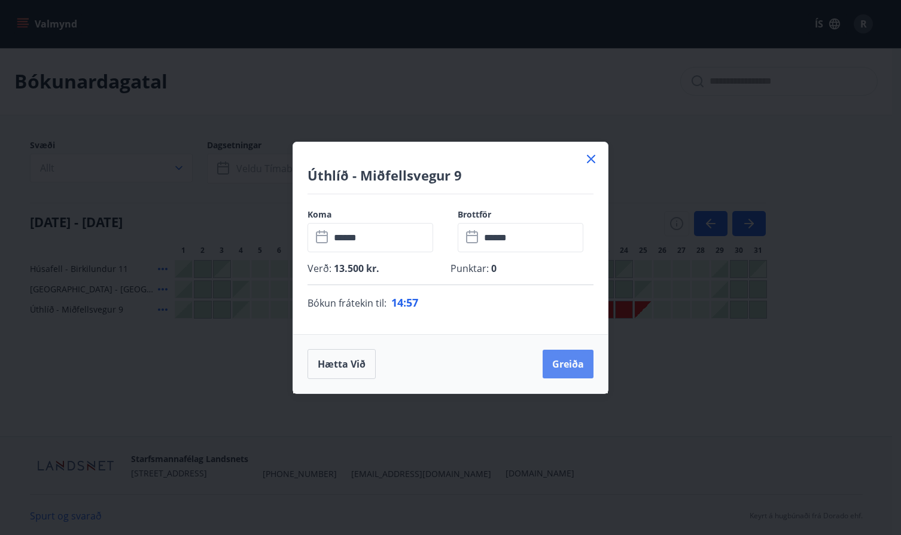
click at [575, 358] on button "Greiða" at bounding box center [568, 364] width 51 height 29
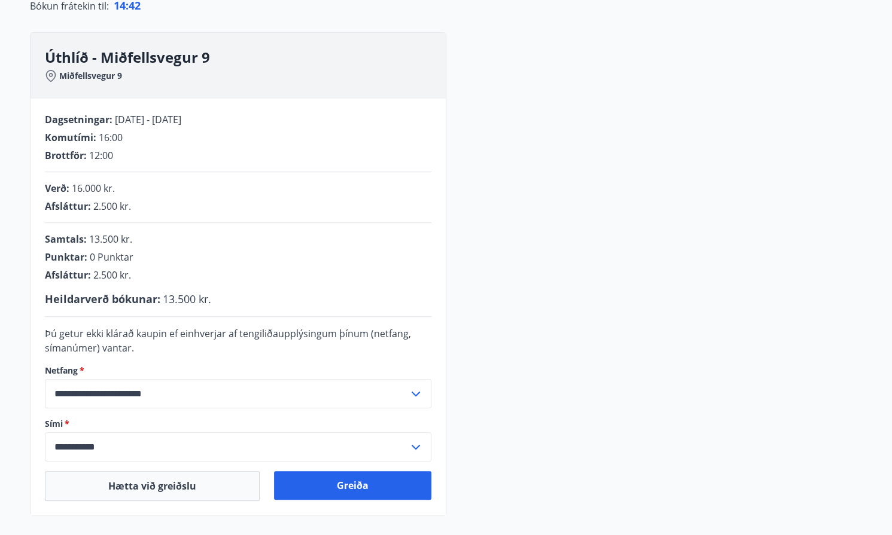
scroll to position [179, 0]
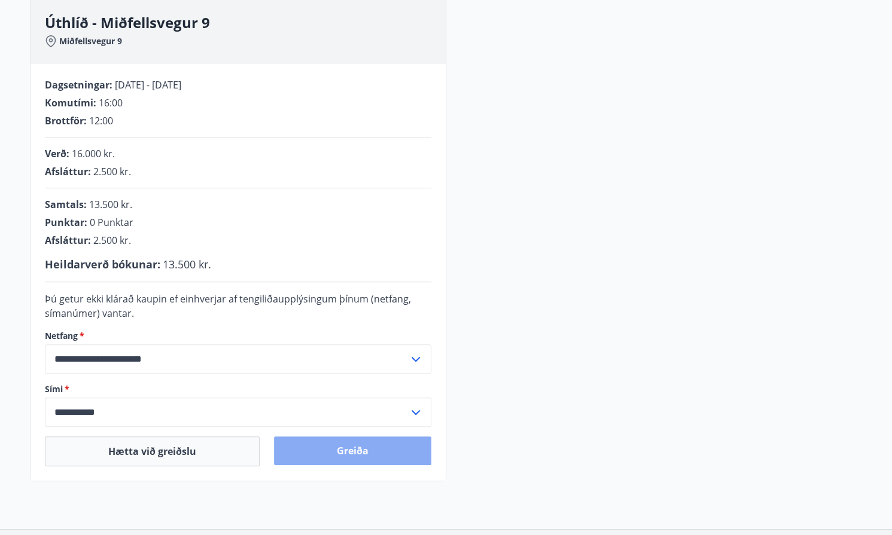
click at [339, 427] on button "Greiða" at bounding box center [352, 451] width 157 height 29
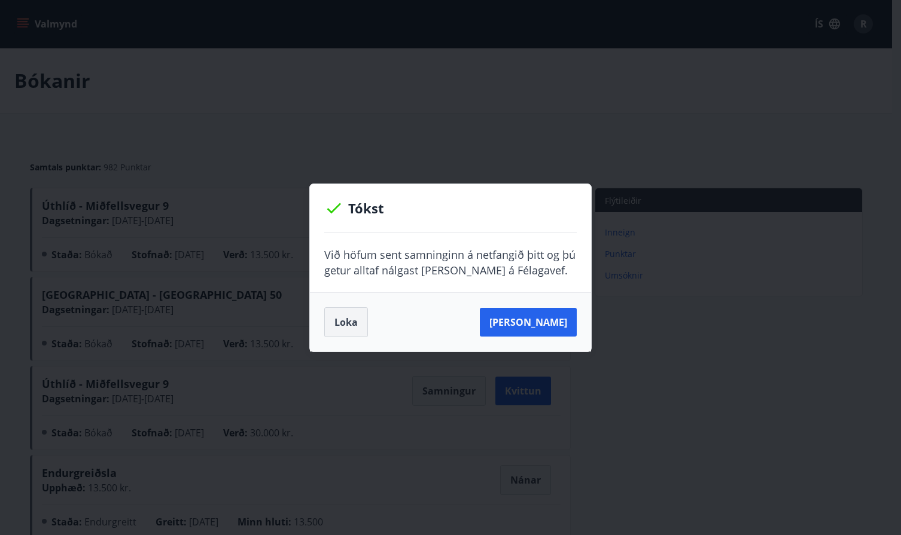
click at [356, 325] on button "Loka" at bounding box center [346, 322] width 44 height 30
